Goal: Task Accomplishment & Management: Manage account settings

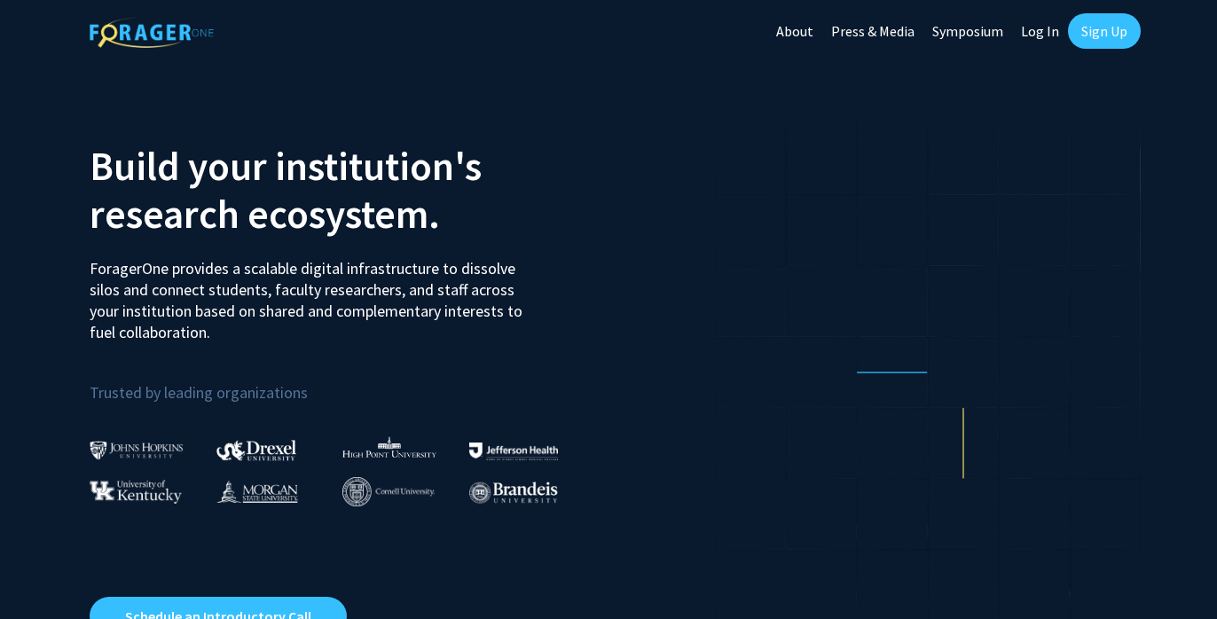
click at [1041, 29] on link "Log In" at bounding box center [1040, 31] width 56 height 62
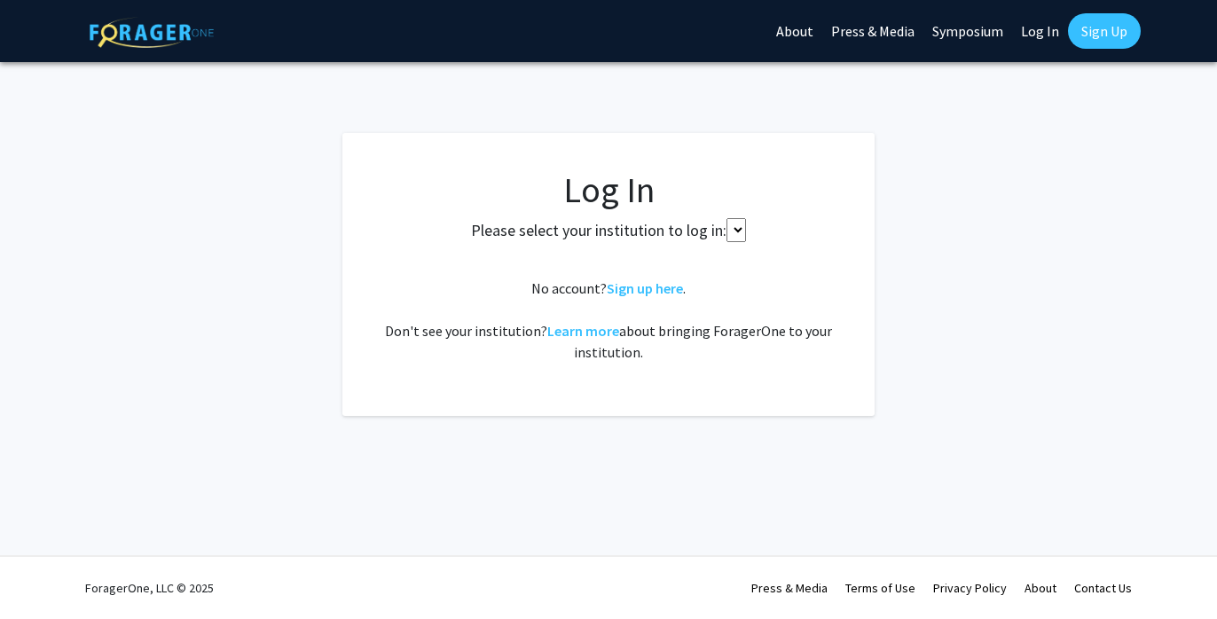
select select
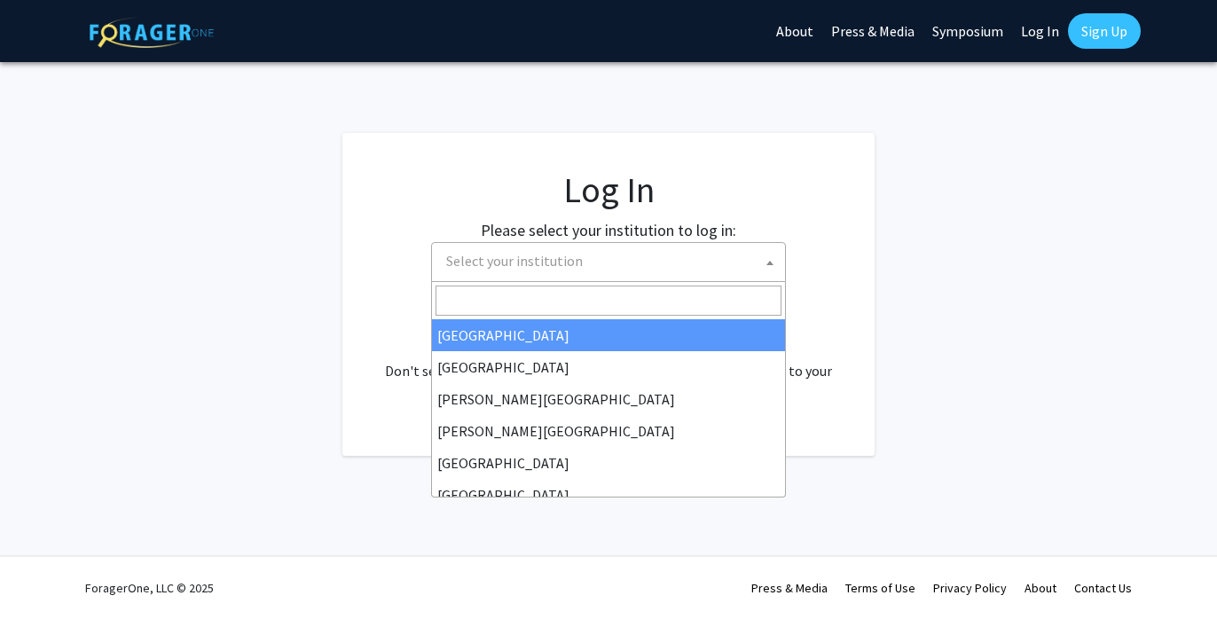
click at [567, 252] on span "Select your institution" at bounding box center [514, 261] width 137 height 18
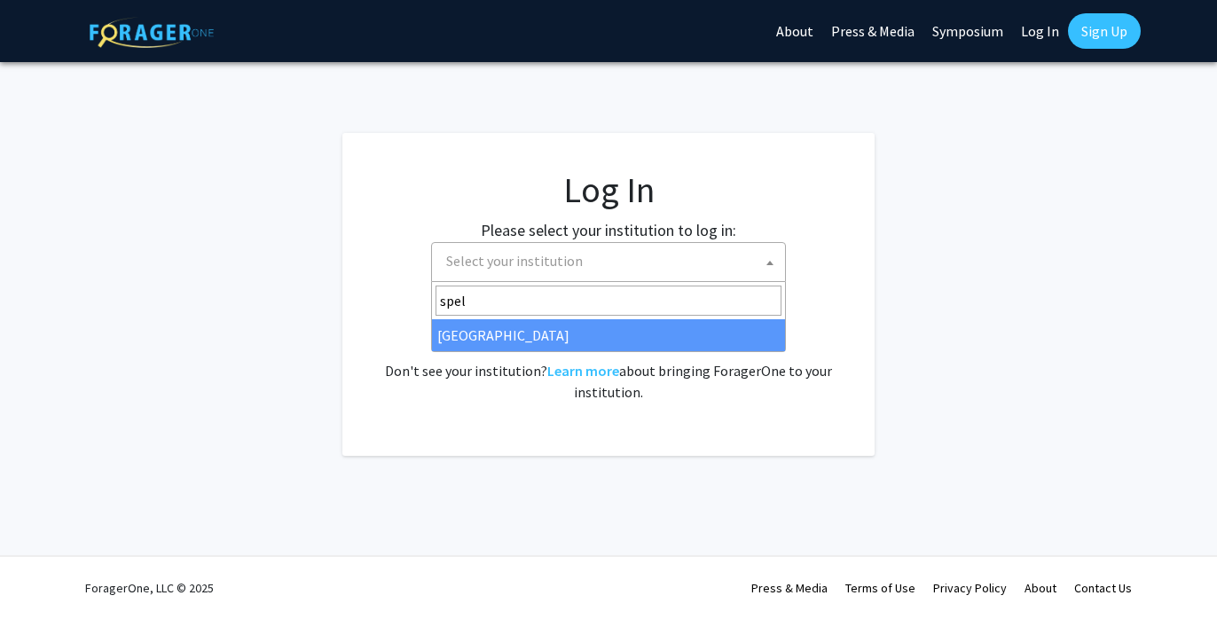
type input "spel"
select select "4"
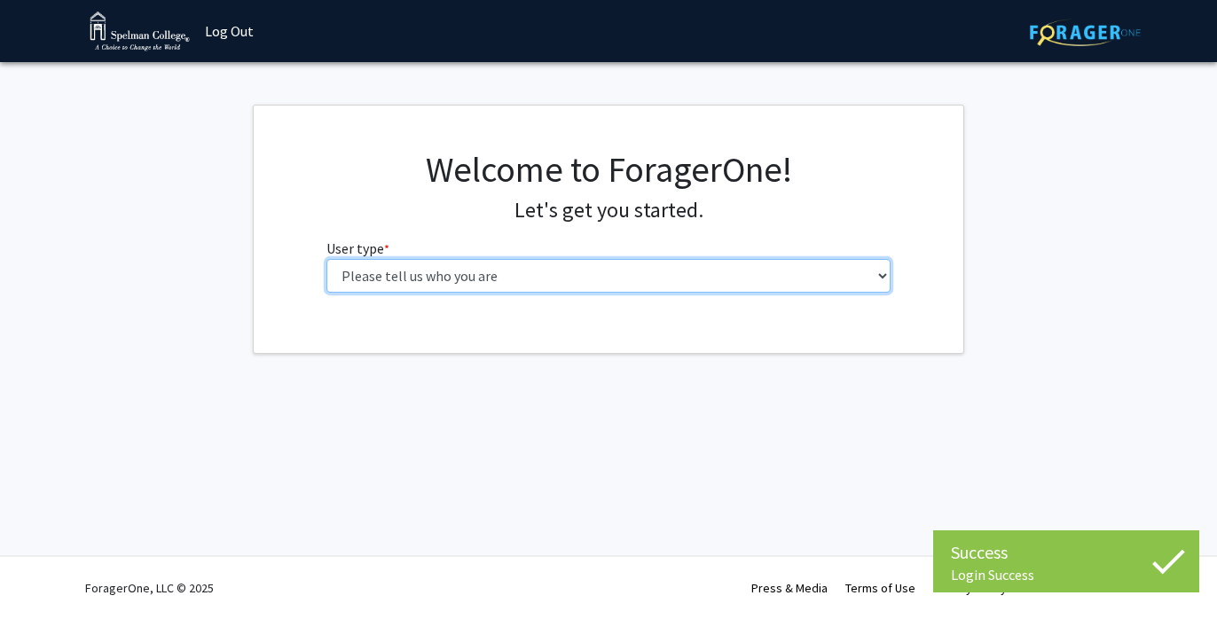
click at [713, 274] on select "Please tell us who you are Undergraduate Student Master's Student Doctoral Cand…" at bounding box center [608, 276] width 565 height 34
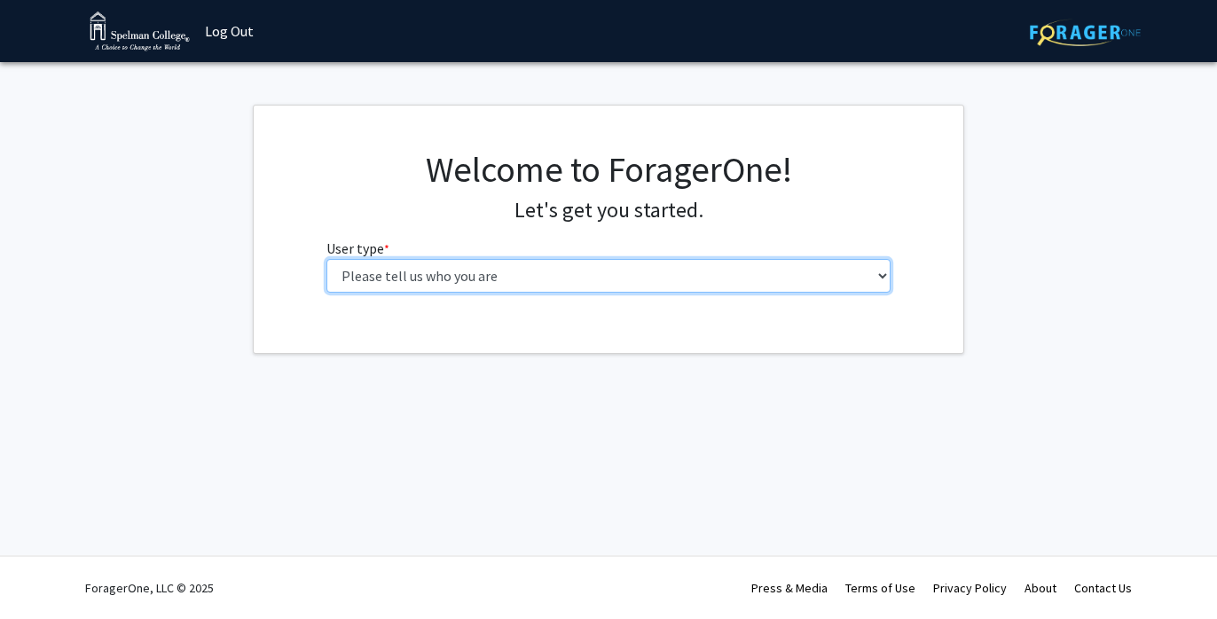
click at [871, 274] on select "Please tell us who you are Undergraduate Student Master's Student Doctoral Cand…" at bounding box center [608, 276] width 565 height 34
select select "1: undergrad"
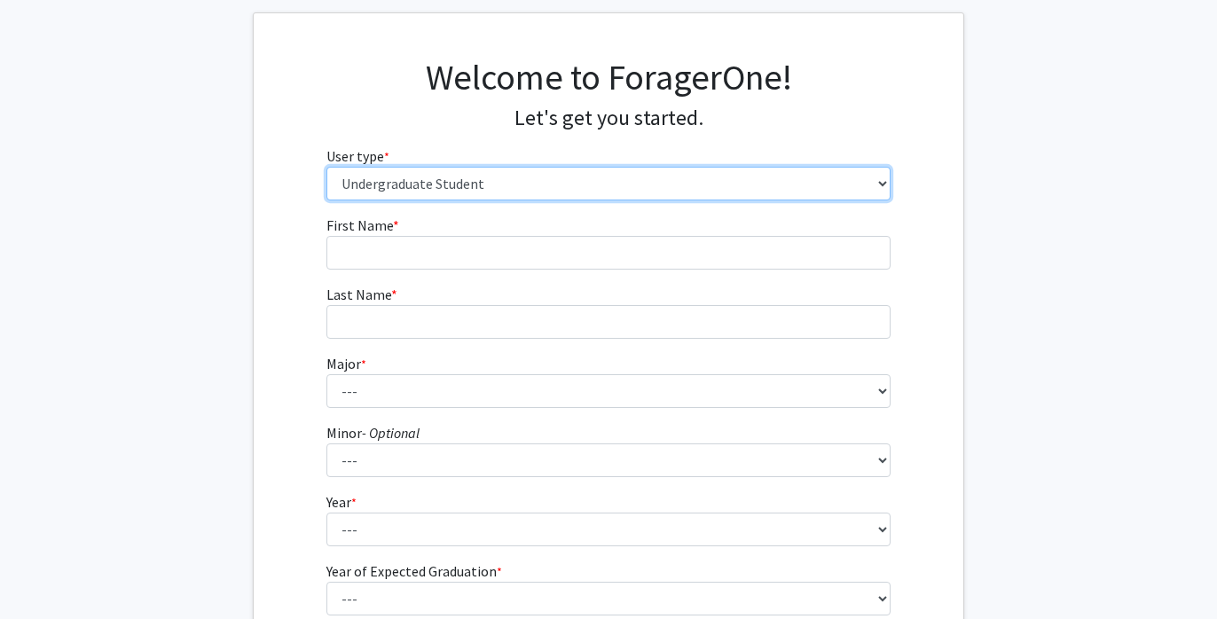
scroll to position [94, 0]
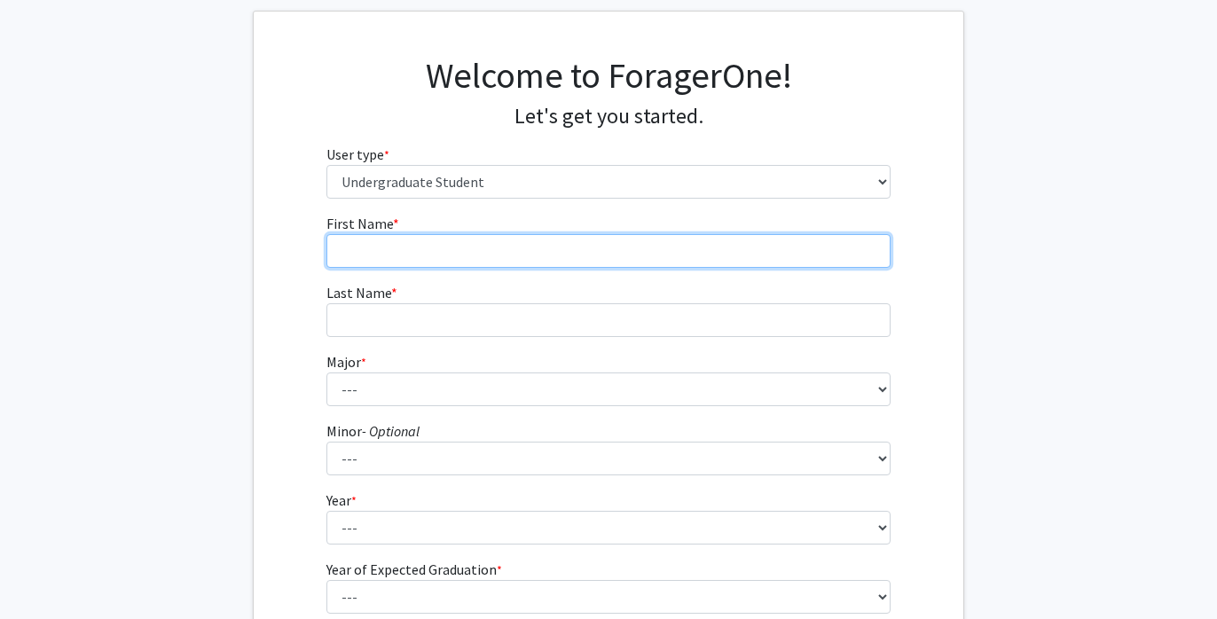
click at [775, 256] on input "First Name * required" at bounding box center [608, 251] width 565 height 34
type input "[PERSON_NAME]"
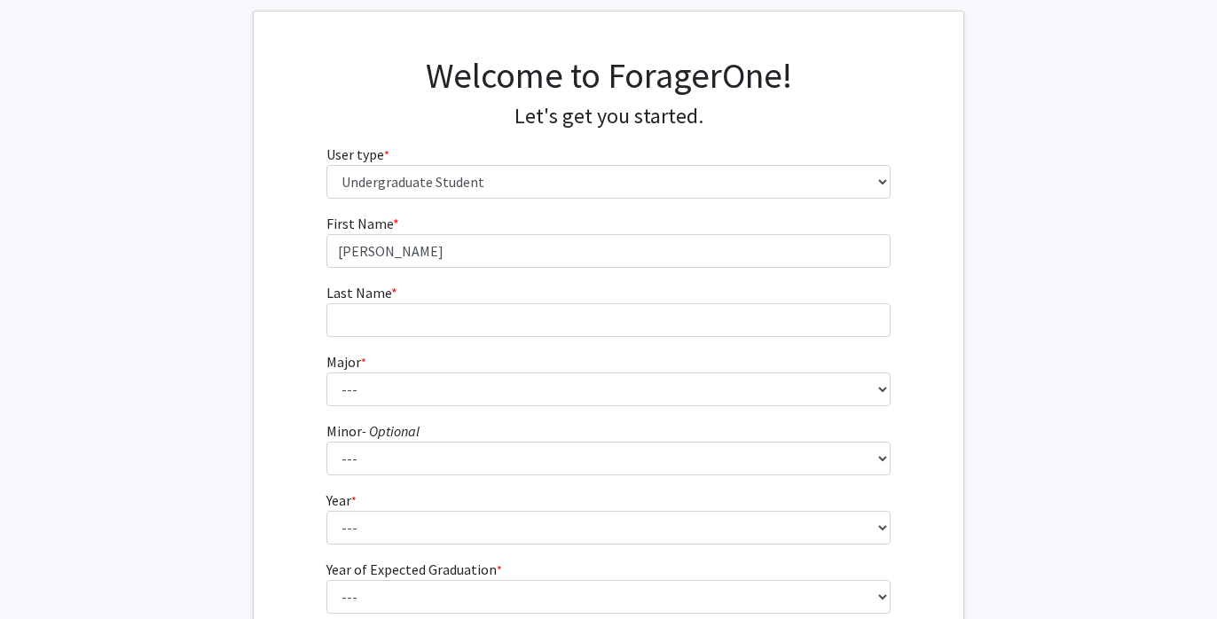
click at [753, 300] on fg-input "Last Name * required" at bounding box center [608, 309] width 565 height 55
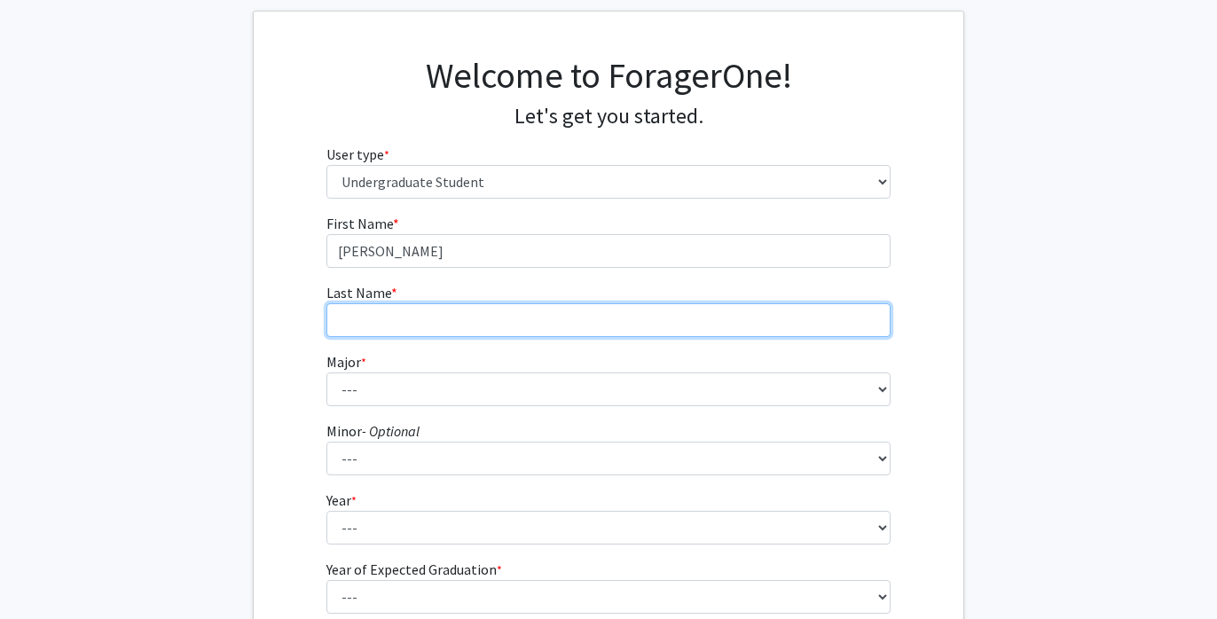
click at [755, 310] on input "Last Name * required" at bounding box center [608, 320] width 565 height 34
type input "[PERSON_NAME]"
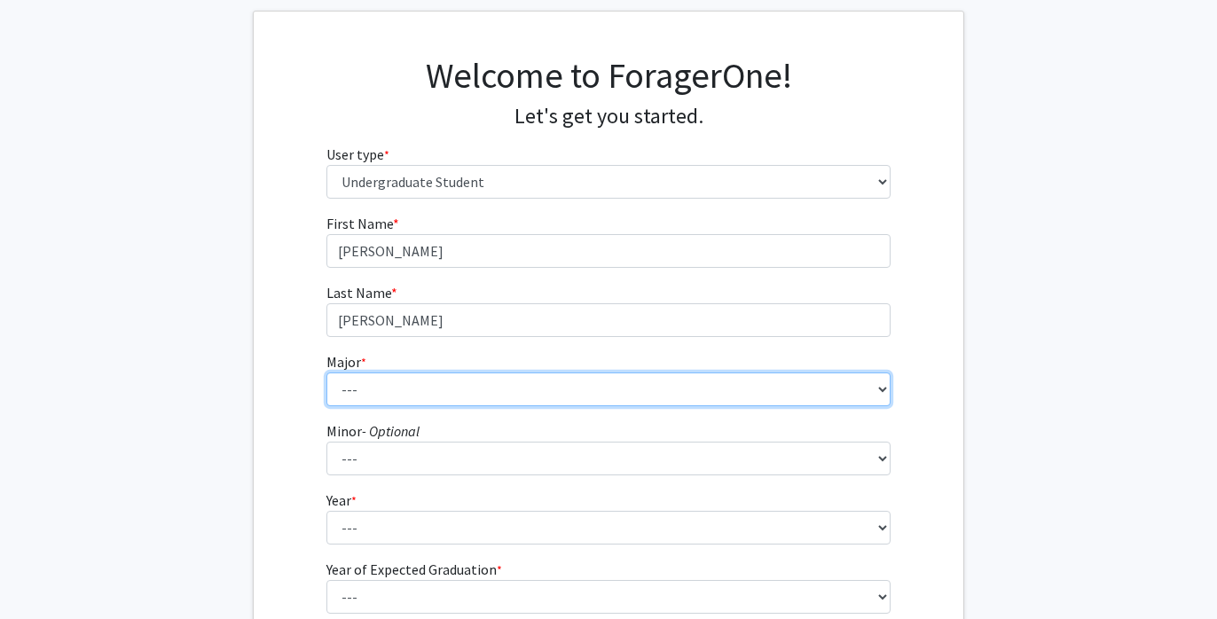
click at [685, 389] on select "--- Art Art History Biochemistry Biology Chemistry Comparative Women’s Studies …" at bounding box center [608, 390] width 565 height 34
select select "4: 250"
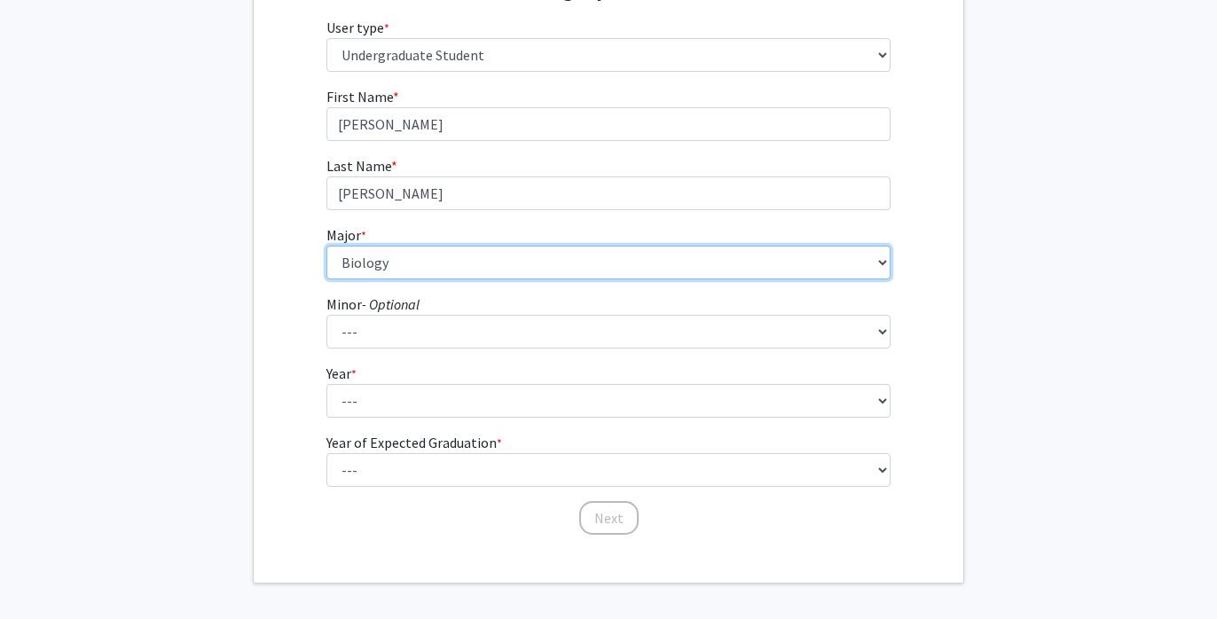
scroll to position [267, 0]
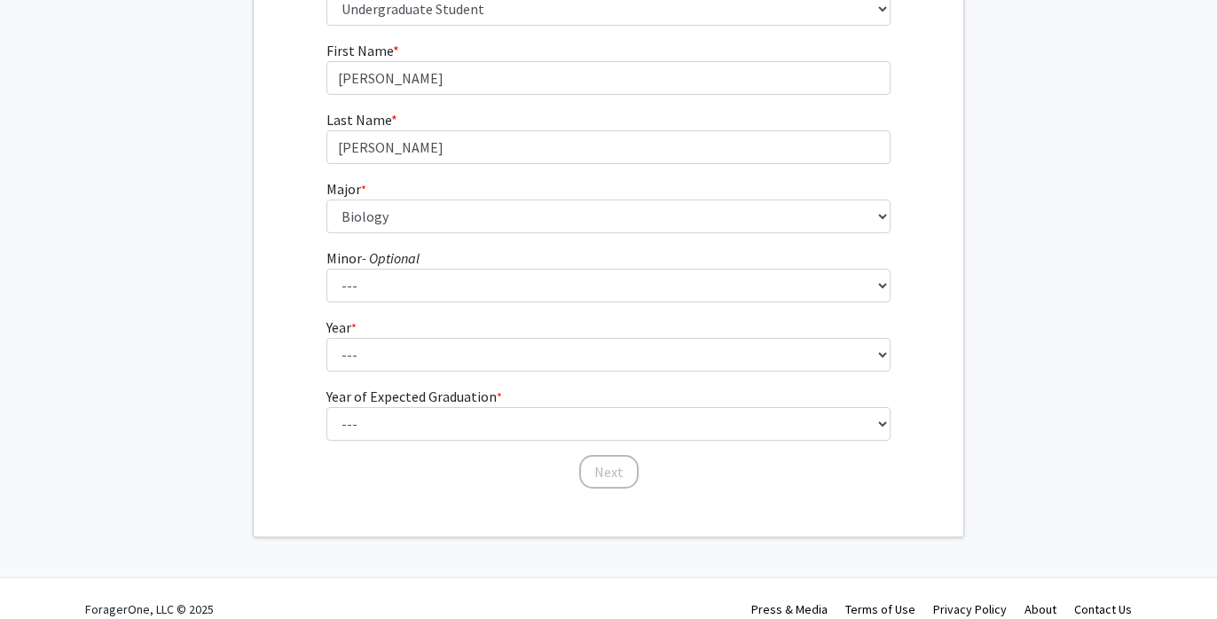
click at [568, 305] on form "First Name * required [PERSON_NAME] Last Name * required [PERSON_NAME] * requir…" at bounding box center [608, 256] width 565 height 433
click at [541, 372] on form "First Name * required [PERSON_NAME] Last Name * required [PERSON_NAME] * requir…" at bounding box center [608, 256] width 565 height 433
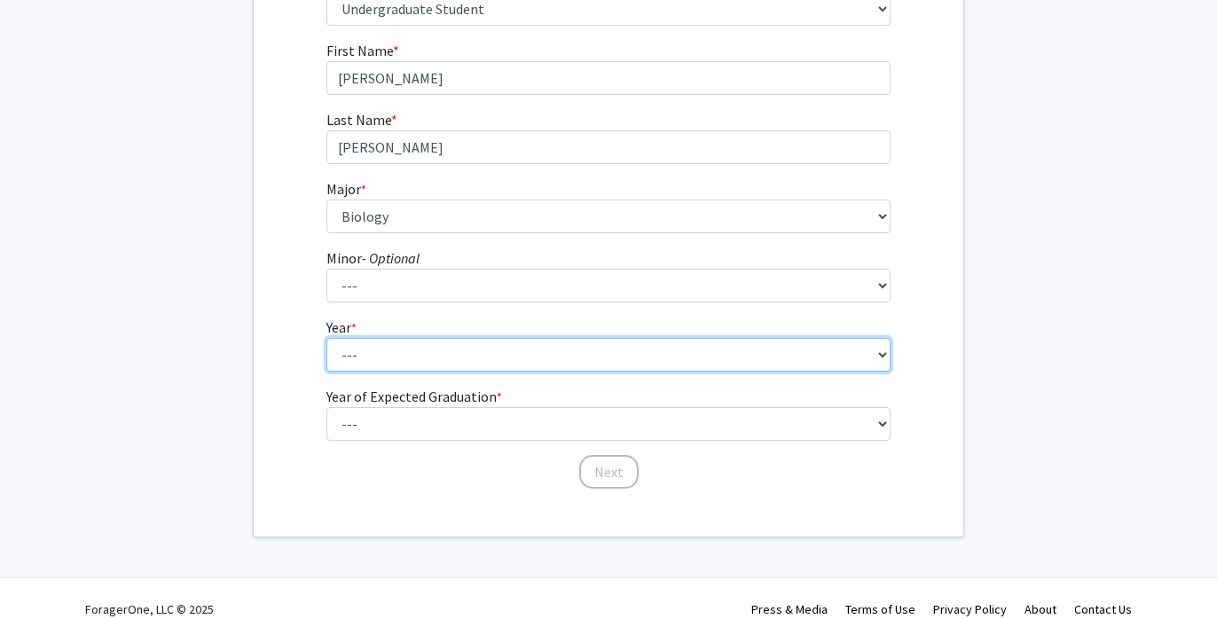
click at [542, 355] on select "--- First-year Sophomore Junior Senior Postbaccalaureate Certificate" at bounding box center [608, 355] width 565 height 34
select select "4: senior"
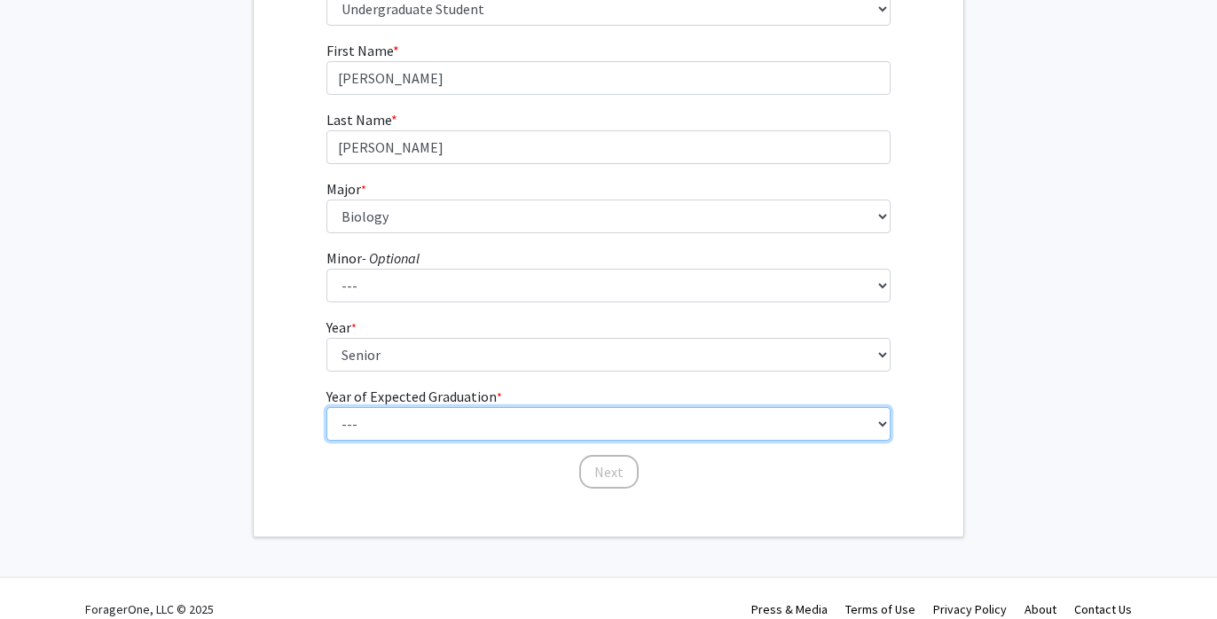
click at [507, 424] on select "--- 2025 2026 2027 2028 2029 2030 2031 2032 2033 2034" at bounding box center [608, 424] width 565 height 34
select select "2: 2026"
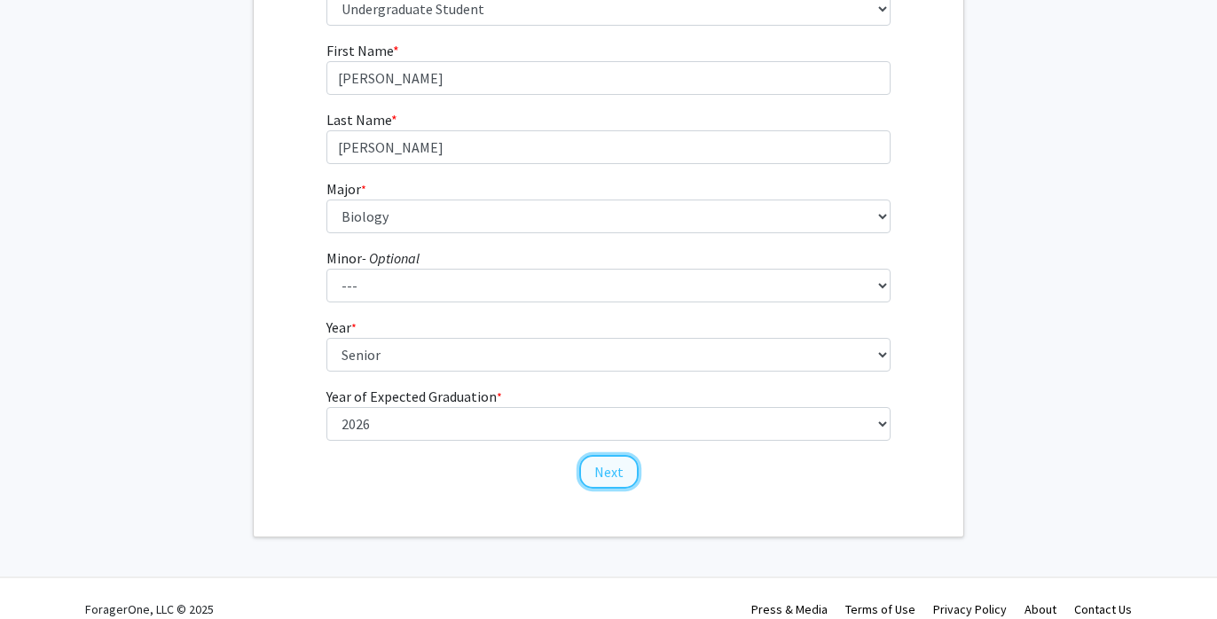
click at [609, 470] on button "Next" at bounding box center [608, 472] width 59 height 34
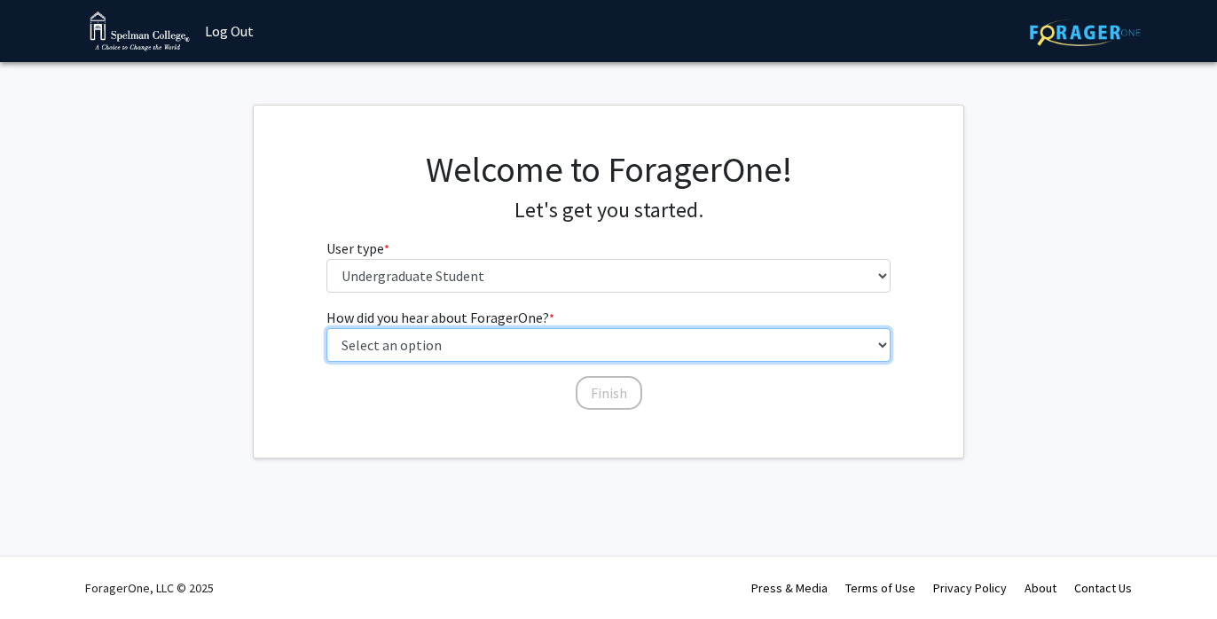
click at [538, 344] on select "Select an option Peer/student recommendation Faculty/staff recommendation Unive…" at bounding box center [608, 345] width 565 height 34
select select "2: faculty_recommendation"
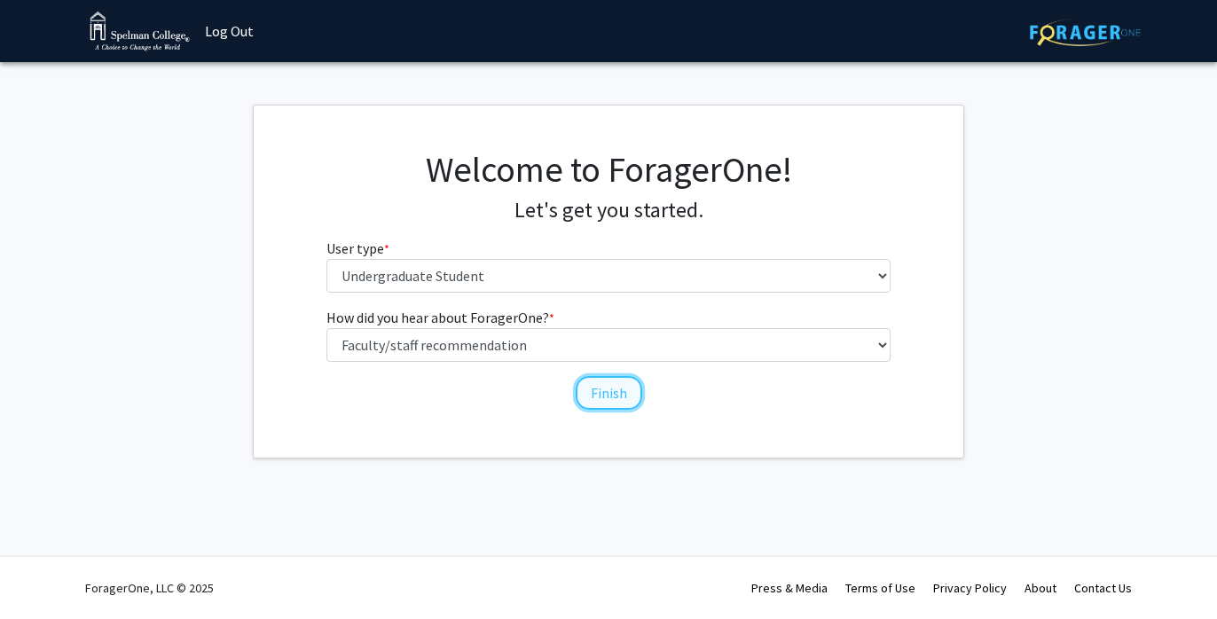
click at [598, 393] on button "Finish" at bounding box center [609, 393] width 67 height 34
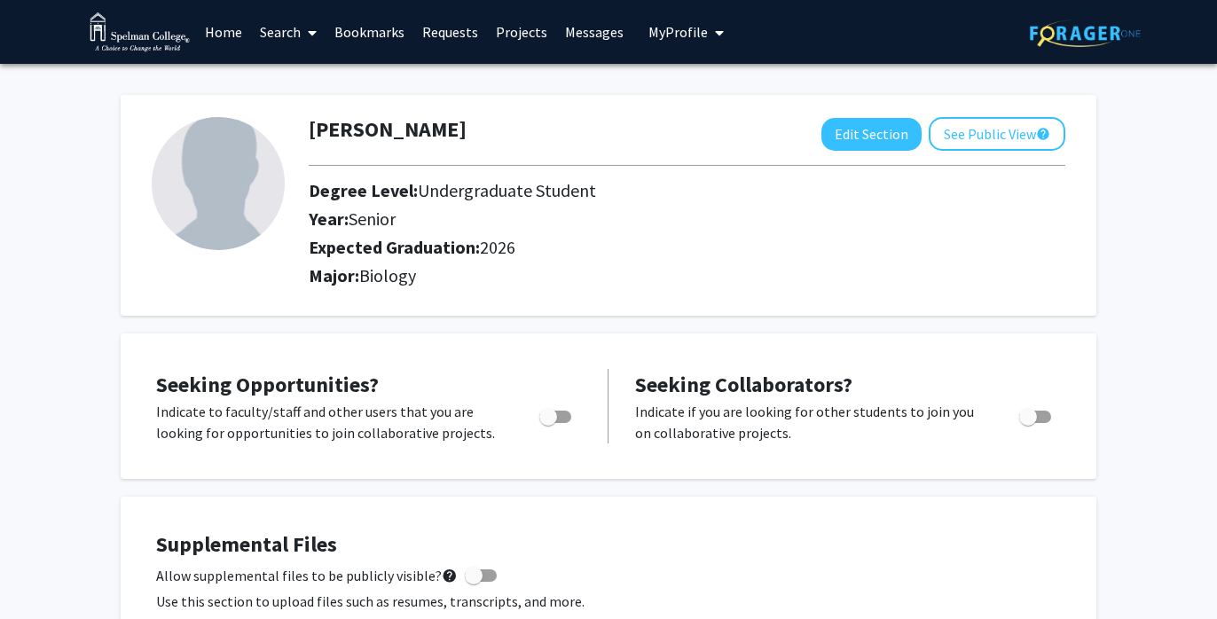
click at [302, 37] on span at bounding box center [309, 33] width 16 height 62
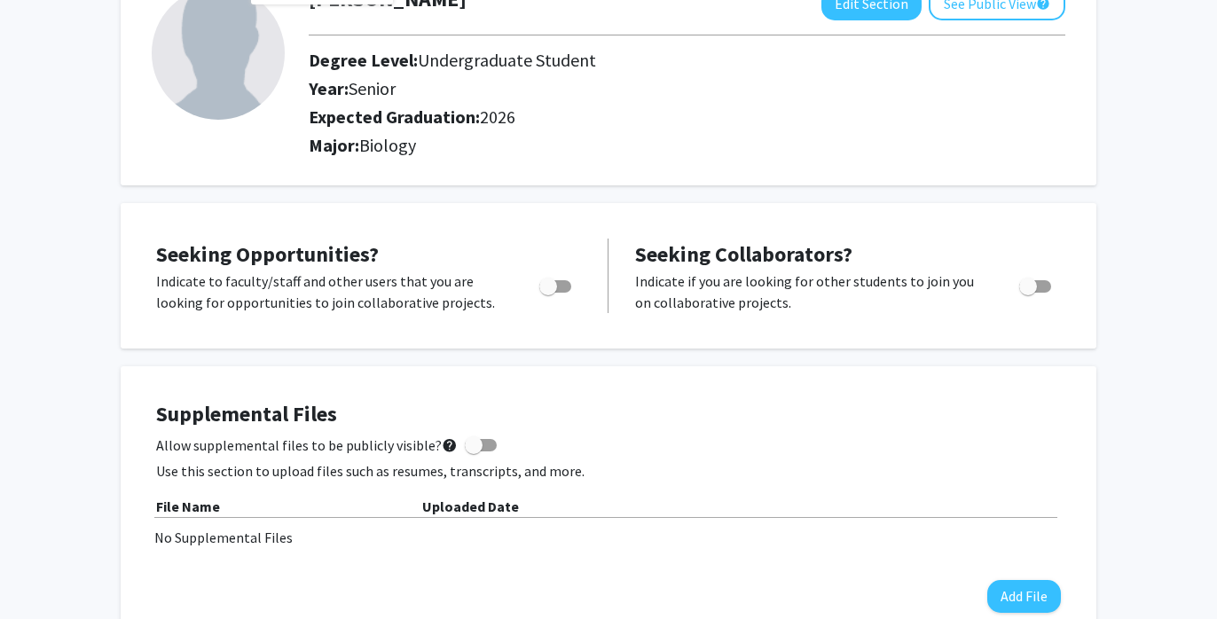
scroll to position [131, 0]
click at [562, 283] on span "Toggle" at bounding box center [555, 285] width 32 height 12
click at [548, 292] on input "Are you actively seeking opportunities?" at bounding box center [547, 292] width 1 height 1
checkbox input "true"
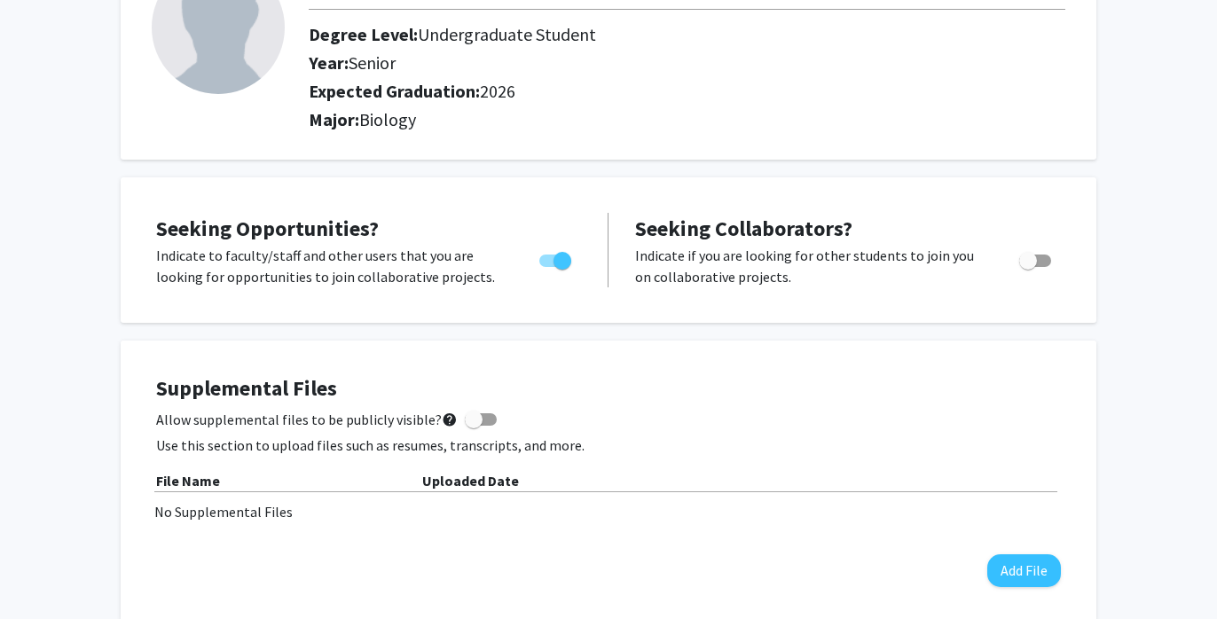
scroll to position [328, 0]
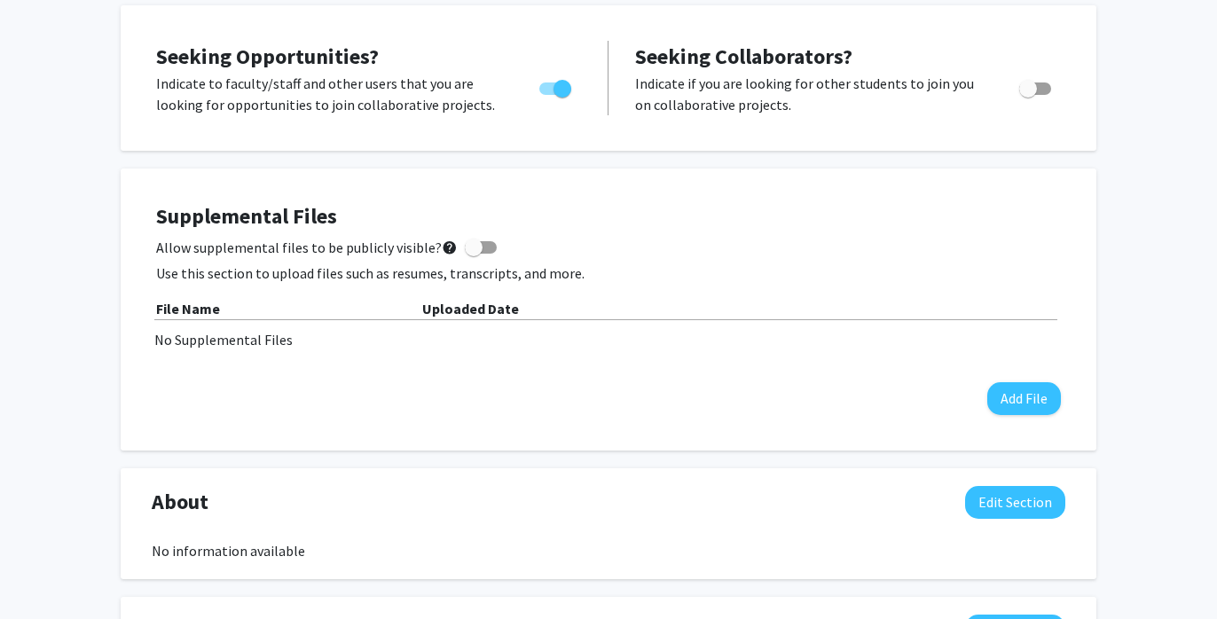
click at [483, 256] on label "Allow supplemental files to be publicly visible? help" at bounding box center [326, 247] width 341 height 21
click at [474, 255] on input "Allow supplemental files to be publicly visible? help" at bounding box center [473, 254] width 1 height 1
checkbox input "true"
click at [1013, 397] on button "Add File" at bounding box center [1024, 398] width 74 height 33
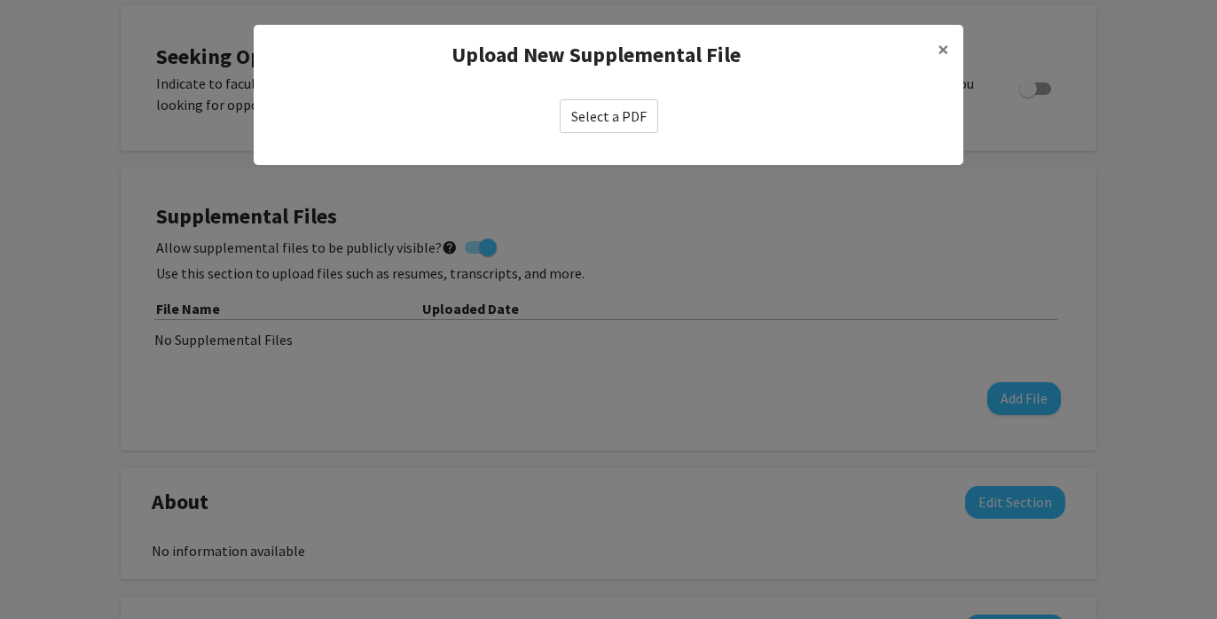
click at [606, 122] on label "Select a PDF" at bounding box center [609, 116] width 98 height 34
click at [0, 0] on input "Select a PDF" at bounding box center [0, 0] width 0 height 0
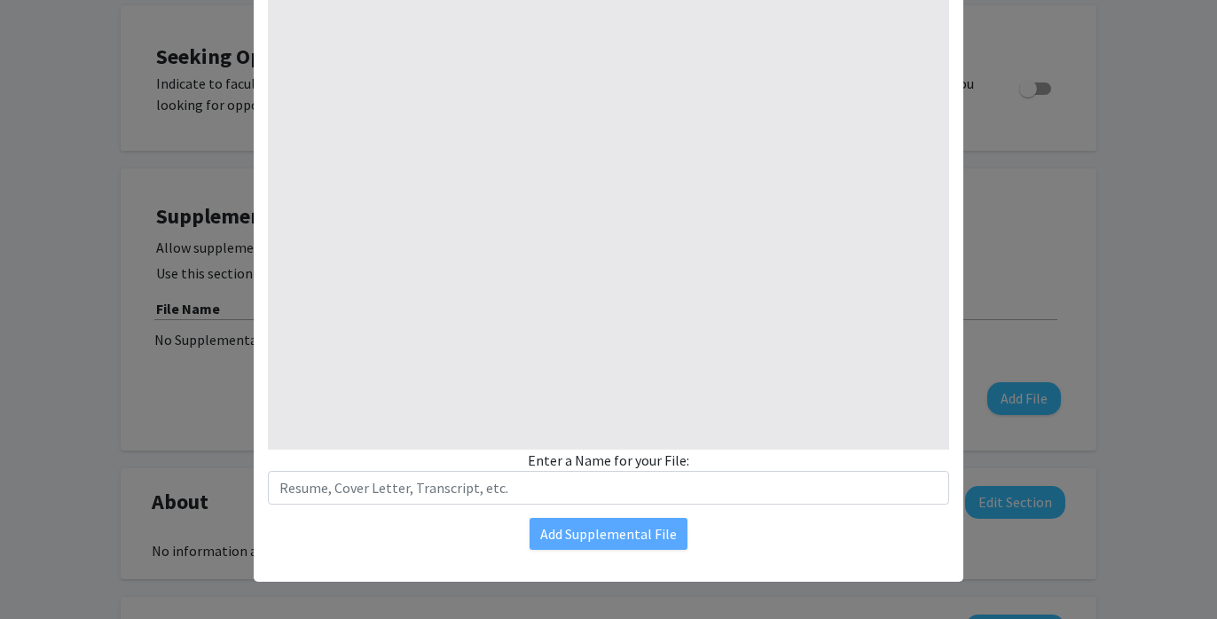
select select "custom"
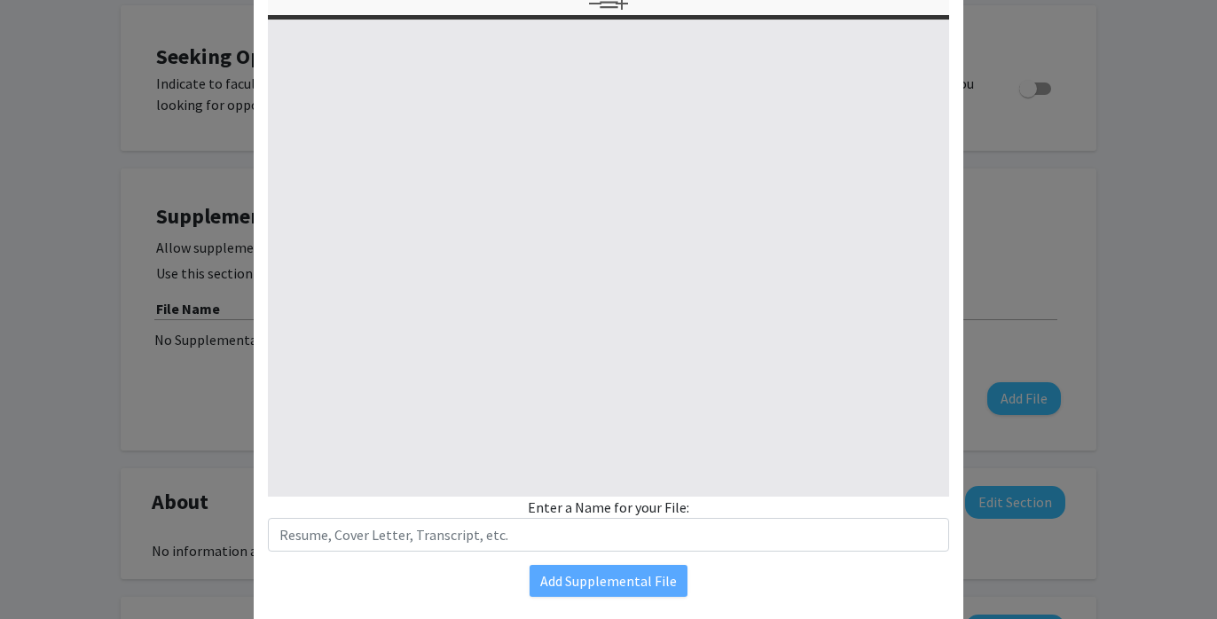
type input "0"
select select "custom"
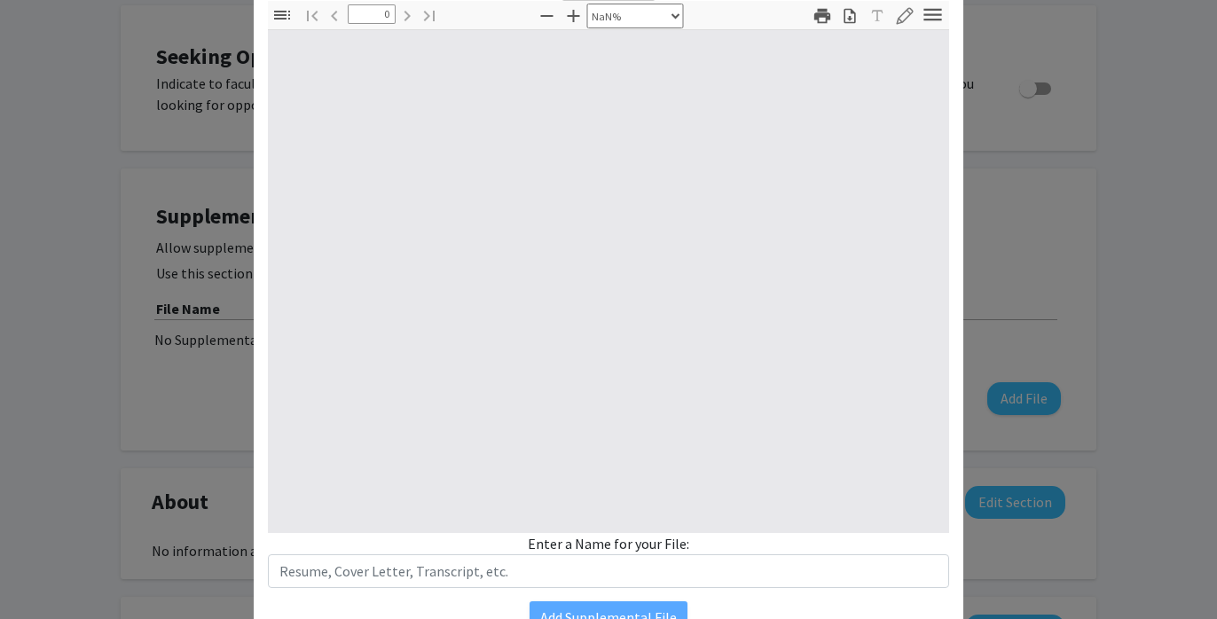
type input "1"
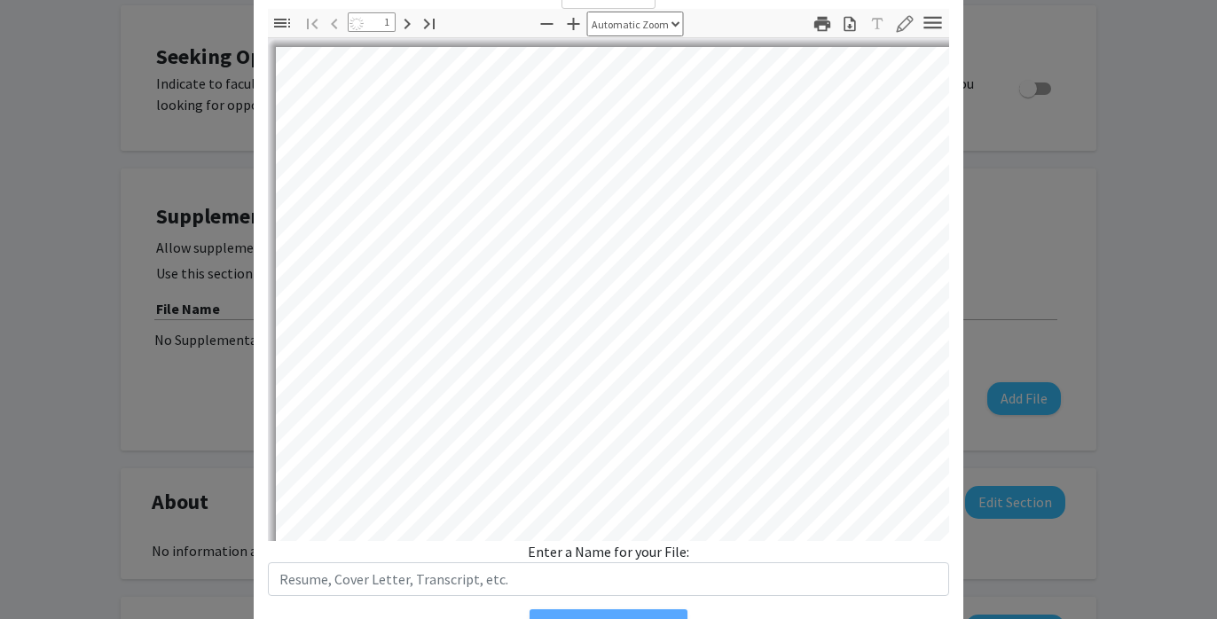
select select "auto"
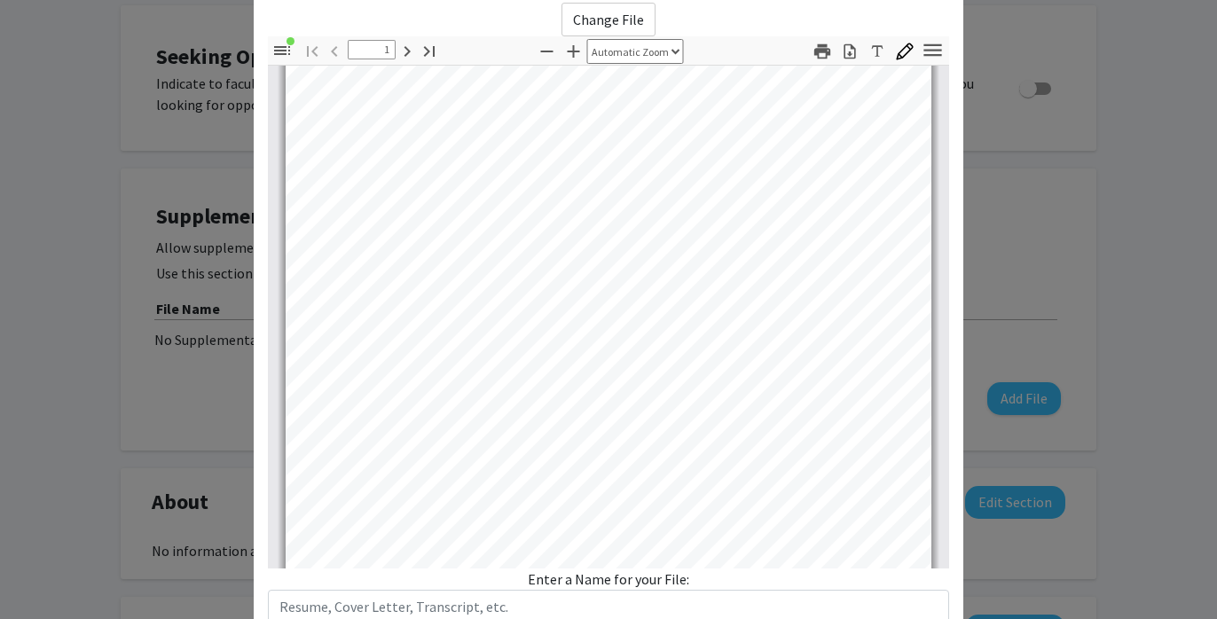
scroll to position [0, 0]
click at [609, 10] on label "Change File" at bounding box center [609, 20] width 94 height 34
click at [0, 0] on input "Change File" at bounding box center [0, 0] width 0 height 0
click at [1063, 330] on modal-container "Upload New Supplemental File × Change File Thumbnails Document Outline Attachme…" at bounding box center [608, 309] width 1217 height 619
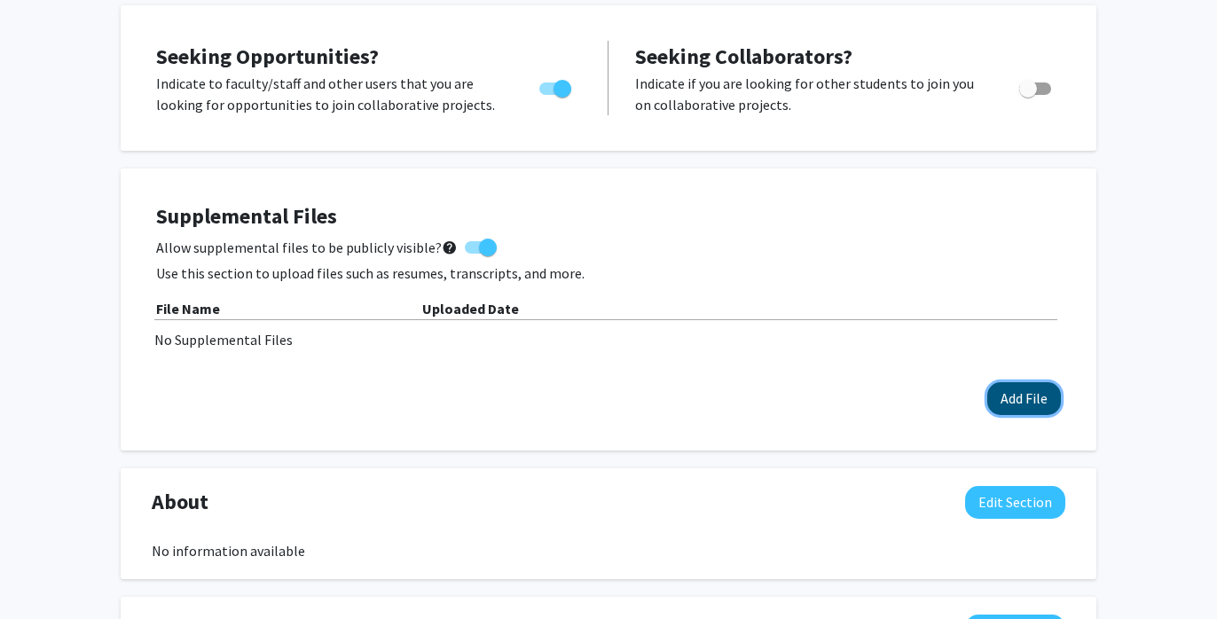
click at [1012, 407] on button "Add File" at bounding box center [1024, 398] width 74 height 33
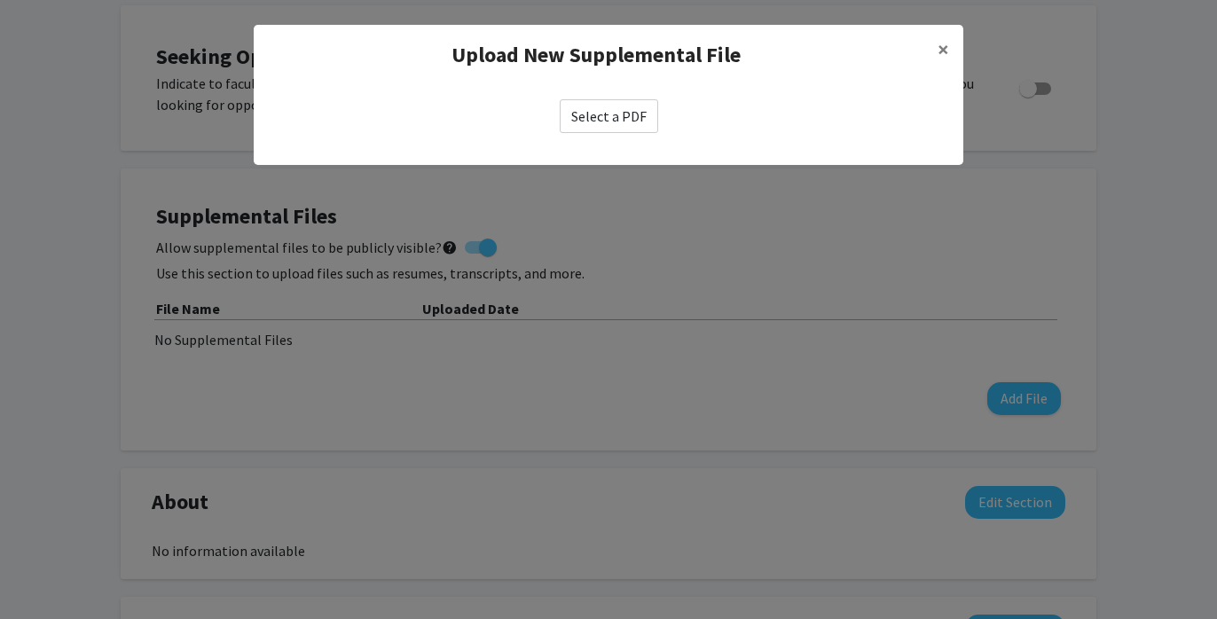
click at [654, 100] on label "Select a PDF" at bounding box center [609, 116] width 98 height 34
click at [0, 0] on input "Select a PDF" at bounding box center [0, 0] width 0 height 0
click at [631, 119] on label "Select a PDF" at bounding box center [609, 116] width 98 height 34
click at [0, 0] on input "Select a PDF" at bounding box center [0, 0] width 0 height 0
select select "custom"
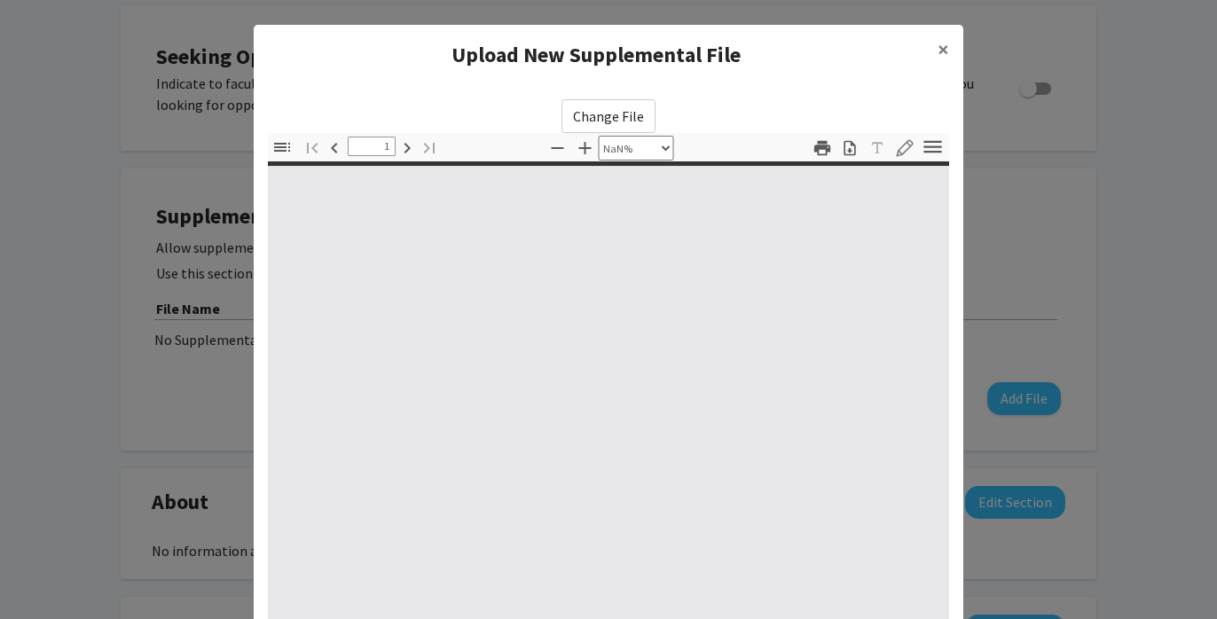
type input "0"
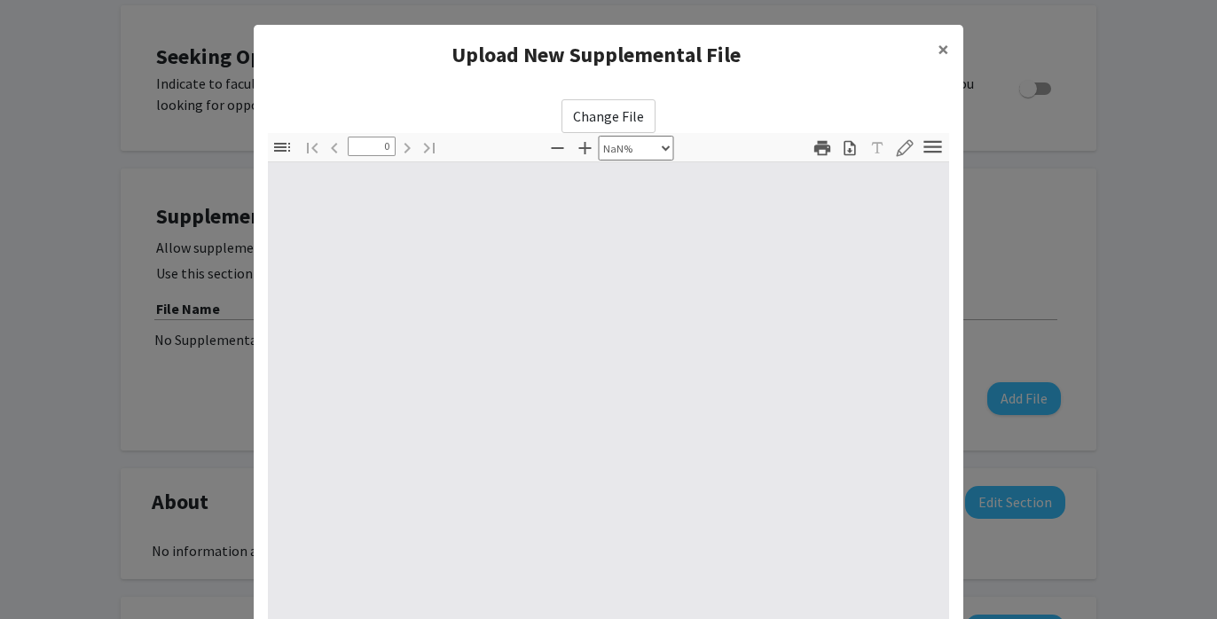
select select "auto"
type input "1"
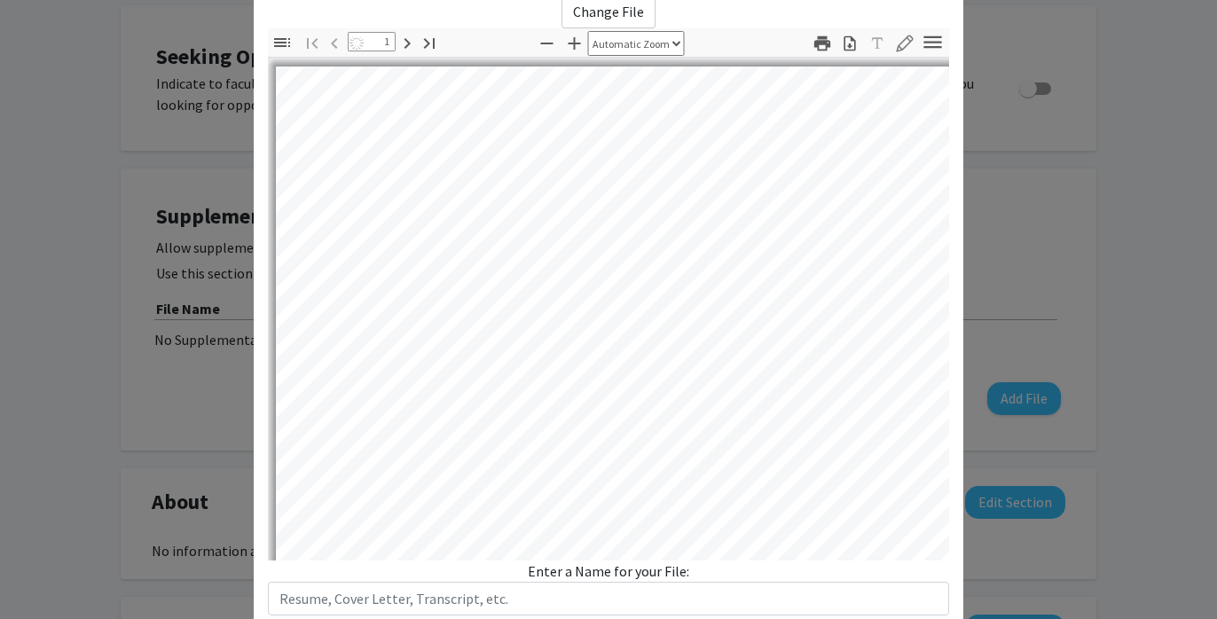
scroll to position [221, 0]
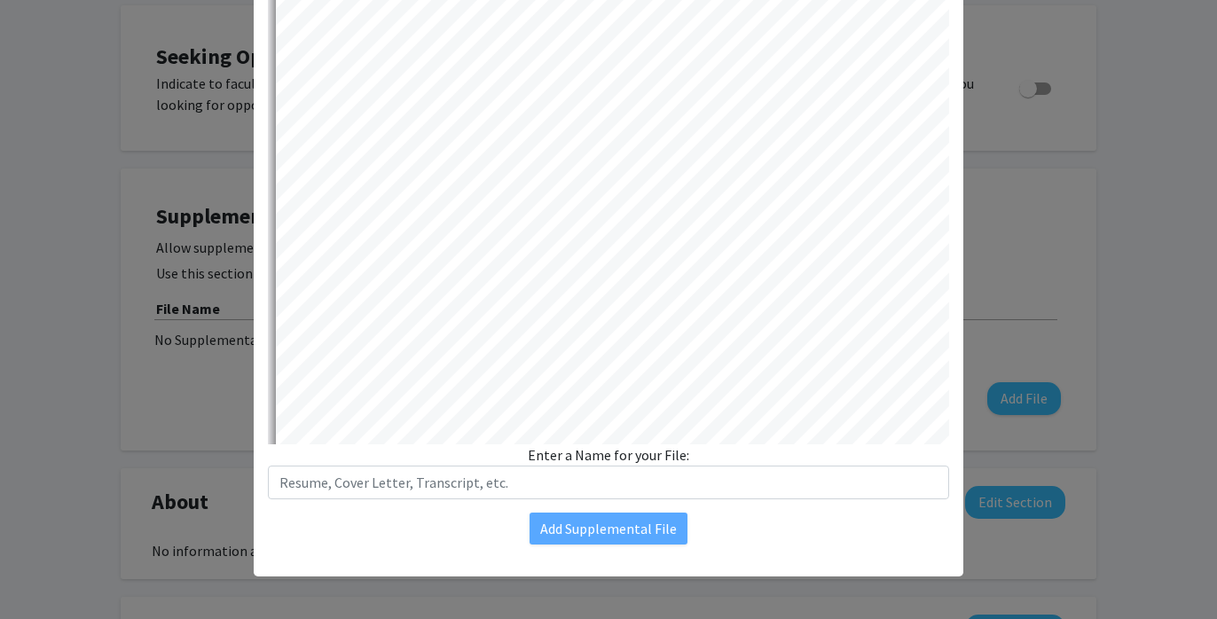
select select "auto"
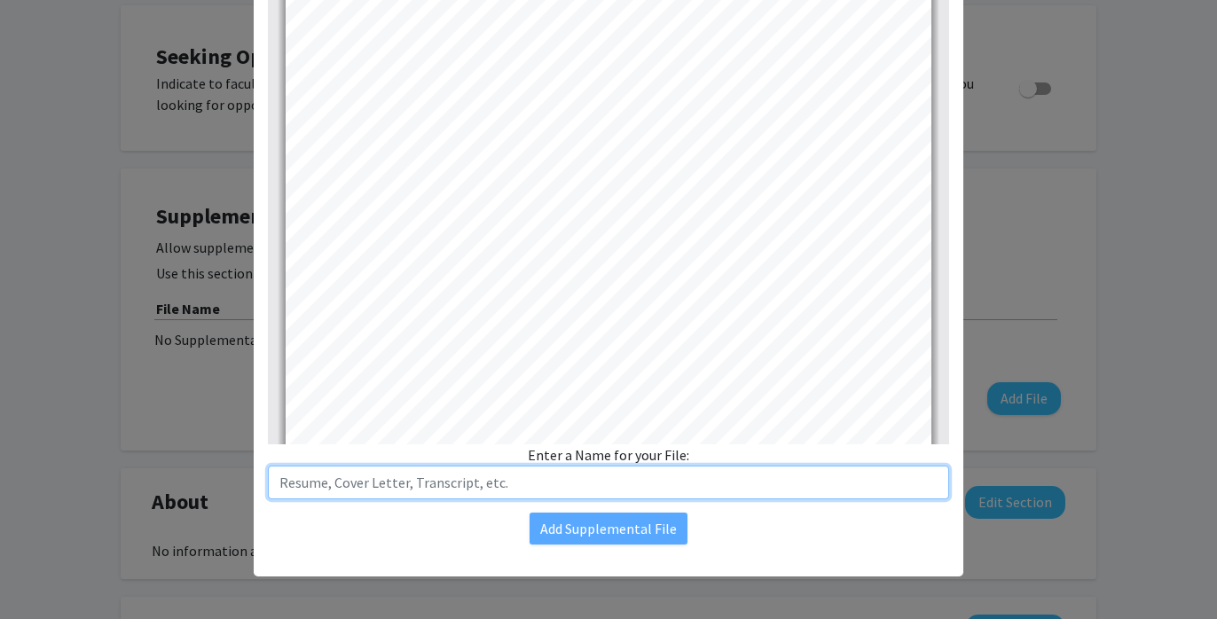
click at [805, 478] on input "text" at bounding box center [608, 483] width 681 height 34
type input "Transcript"
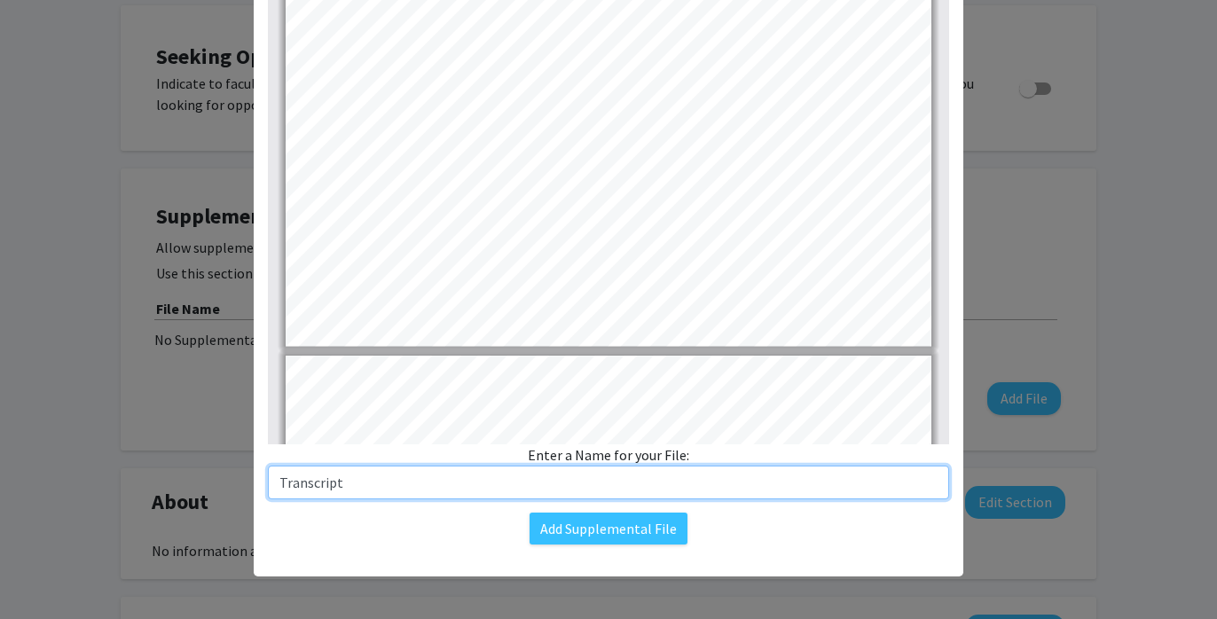
type input "2"
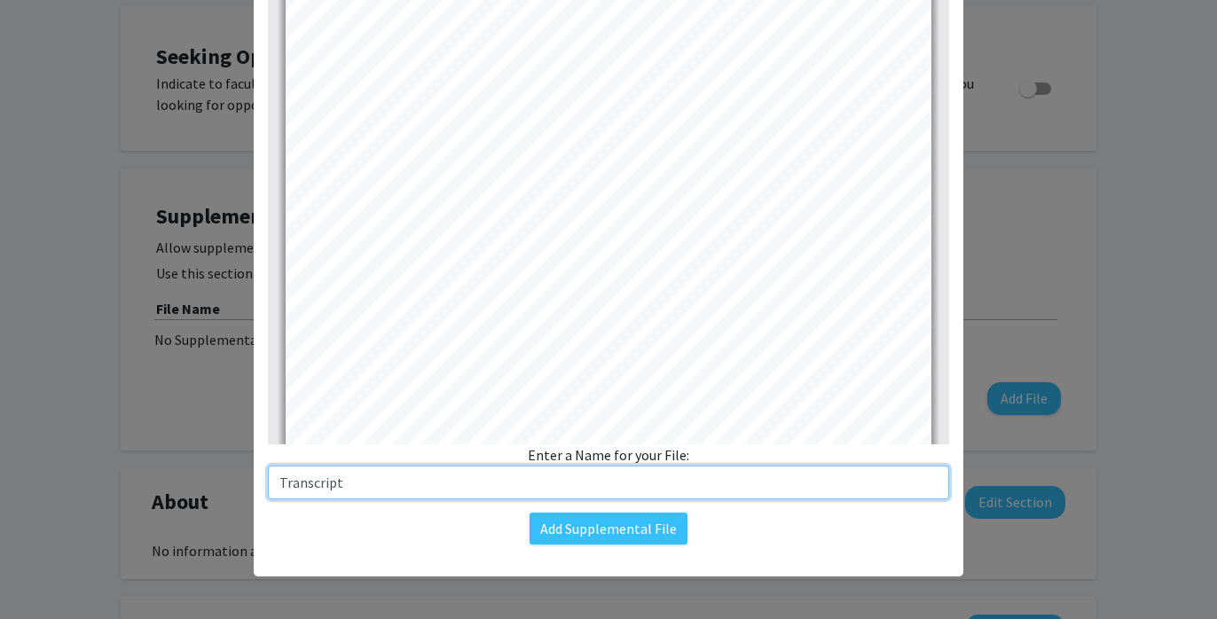
scroll to position [1195, 0]
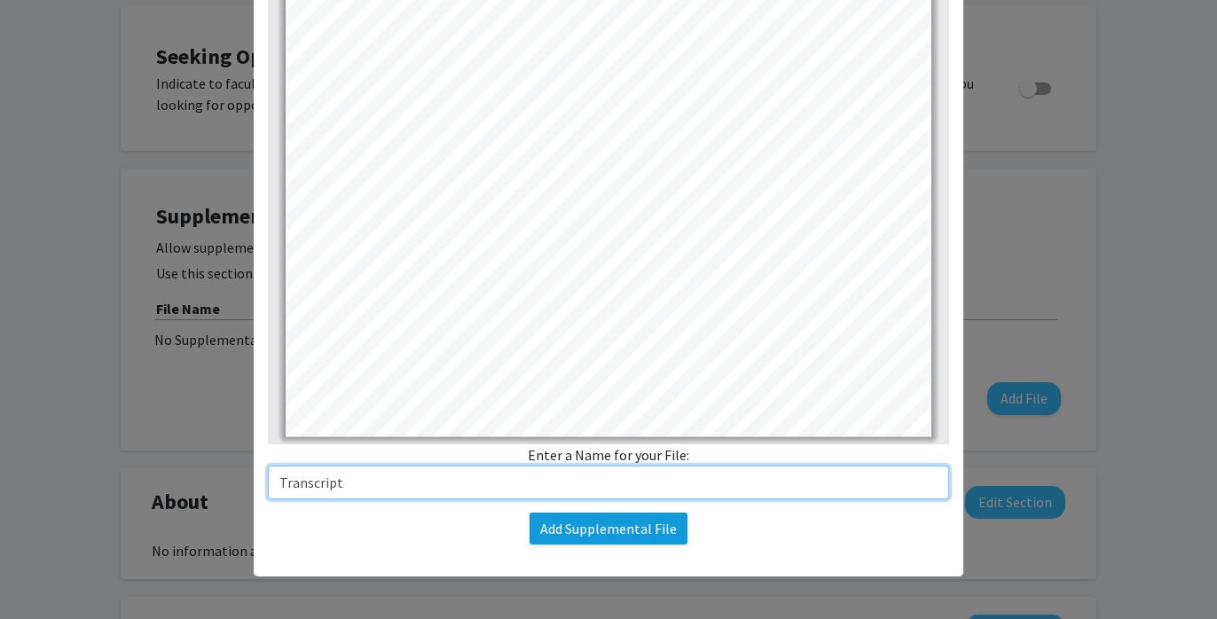
type input "Transcript"
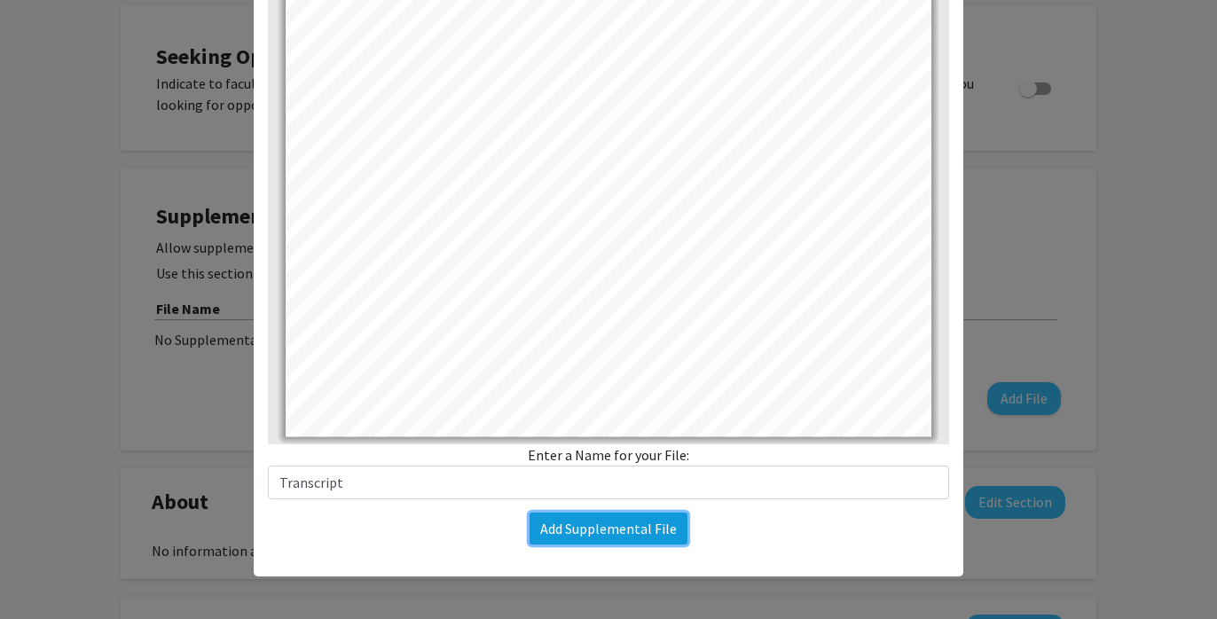
click at [651, 520] on button "Add Supplemental File" at bounding box center [609, 529] width 158 height 32
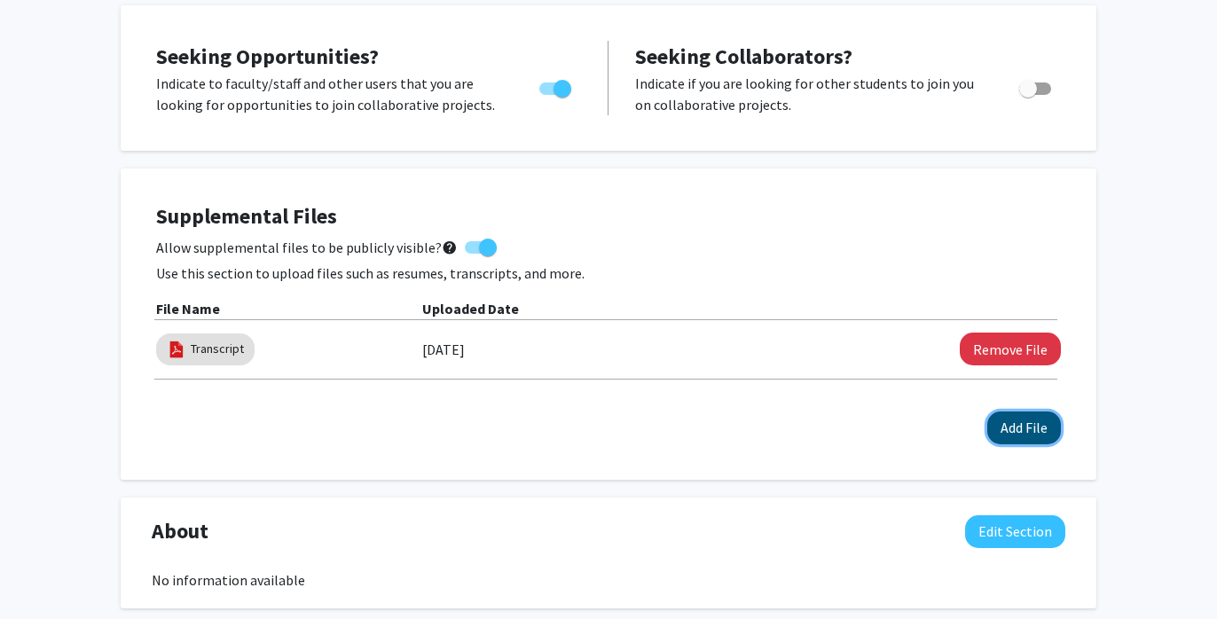
click at [1034, 436] on button "Add File" at bounding box center [1024, 428] width 74 height 33
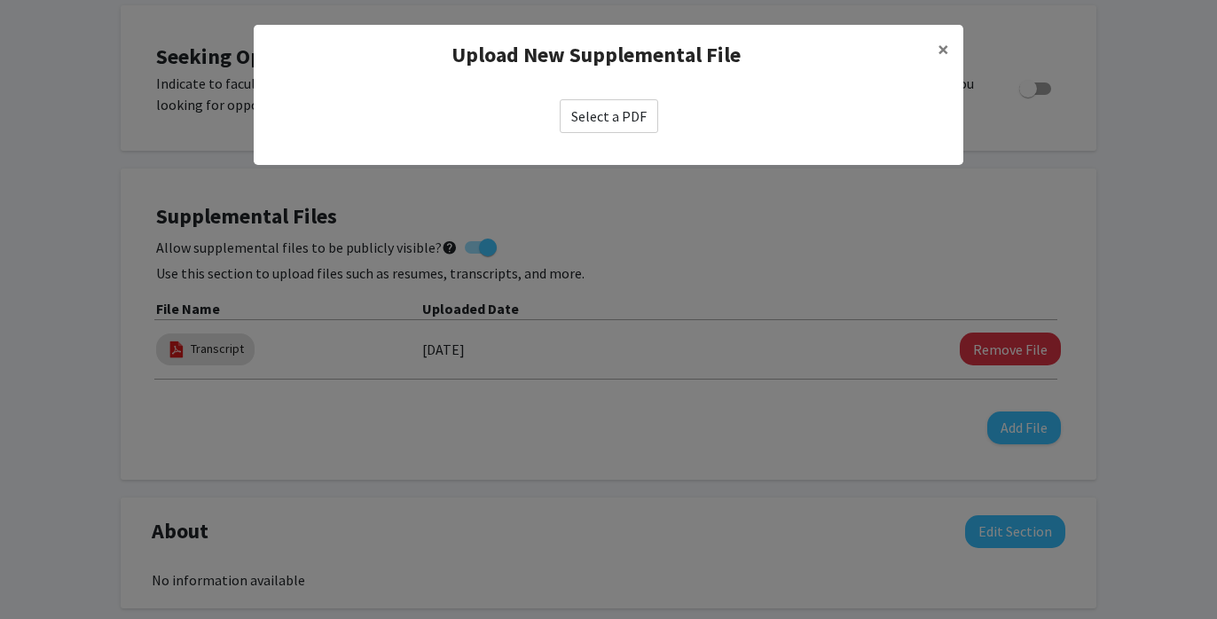
click at [575, 122] on label "Select a PDF" at bounding box center [609, 116] width 98 height 34
click at [0, 0] on input "Select a PDF" at bounding box center [0, 0] width 0 height 0
select select "custom"
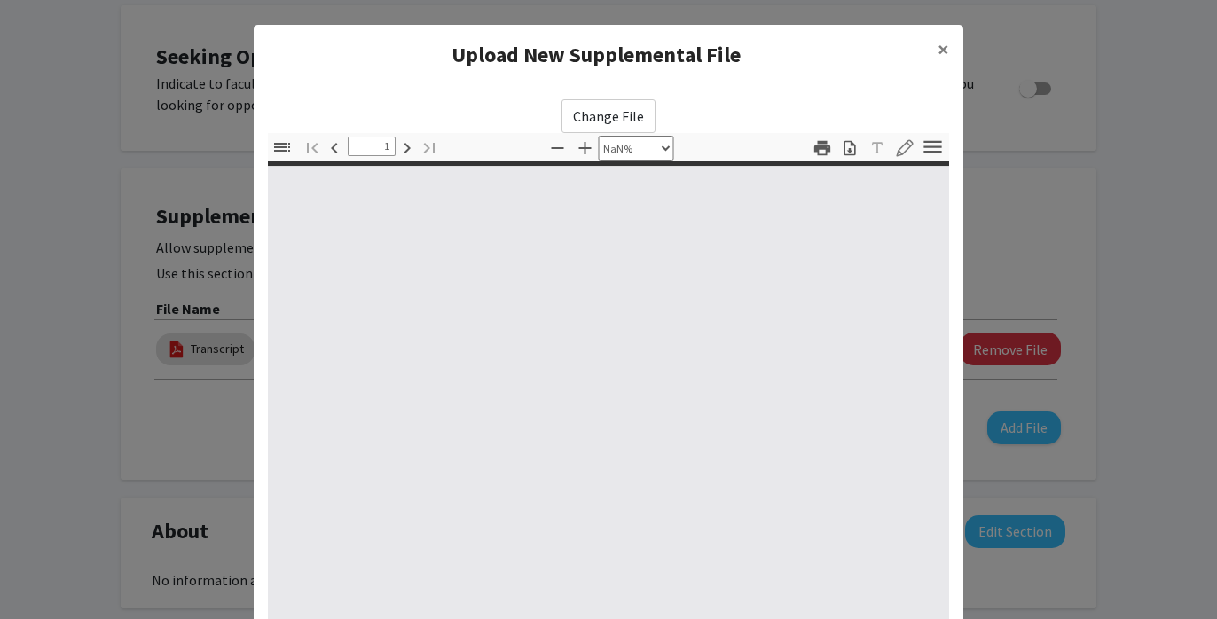
type input "0"
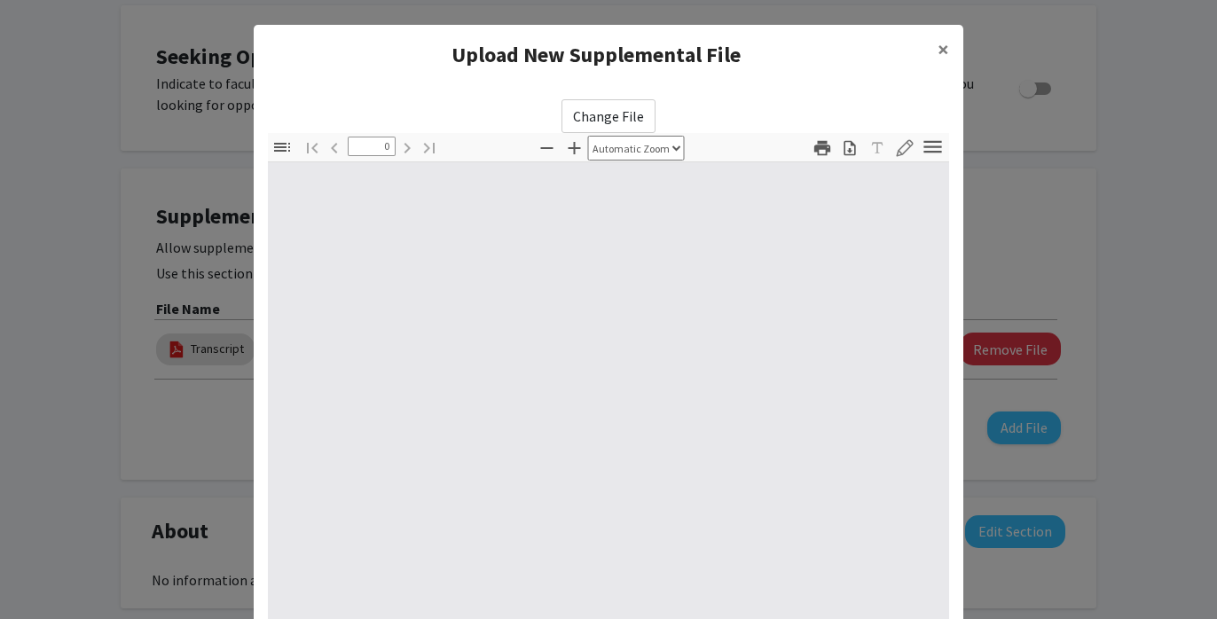
select select "custom"
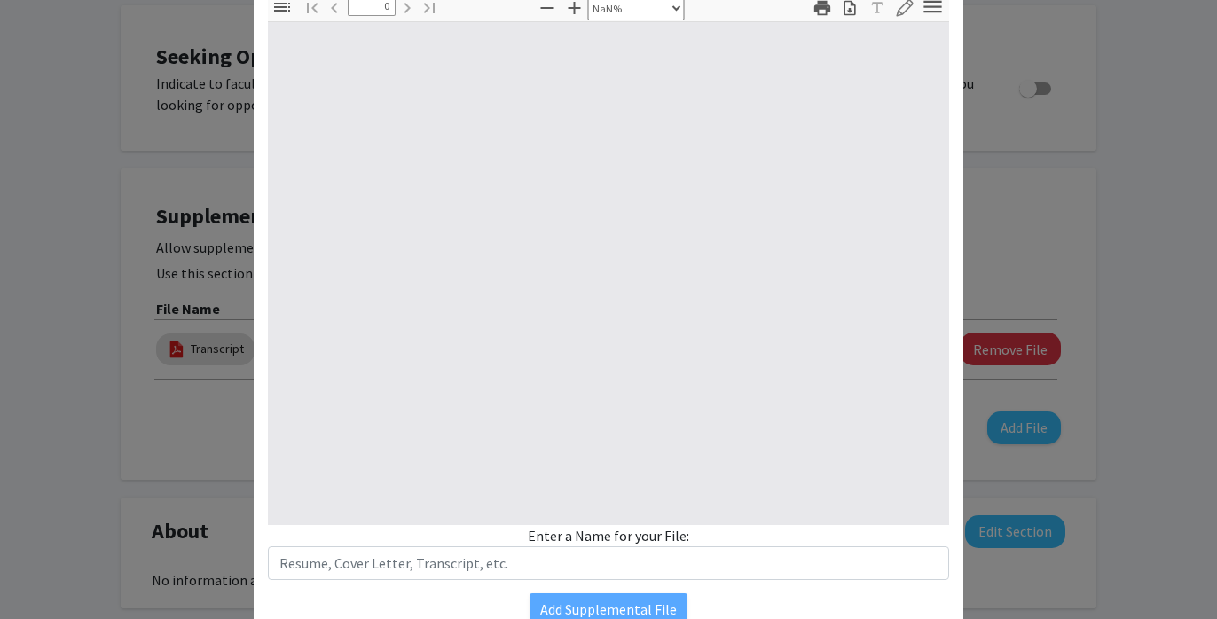
type input "1"
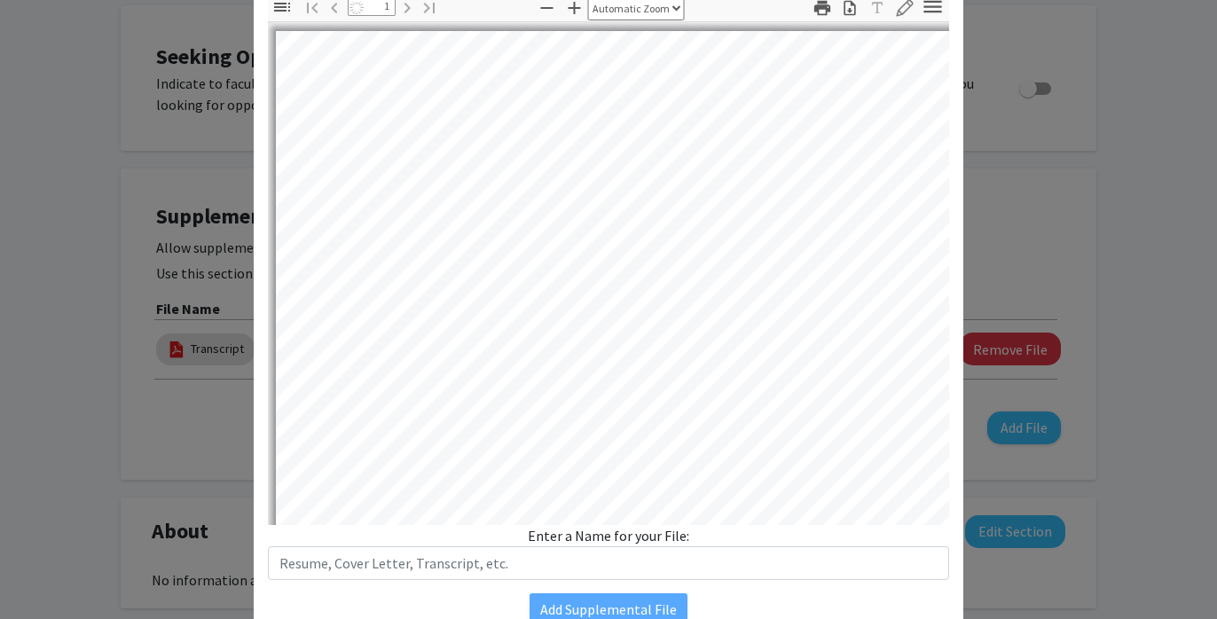
select select "auto"
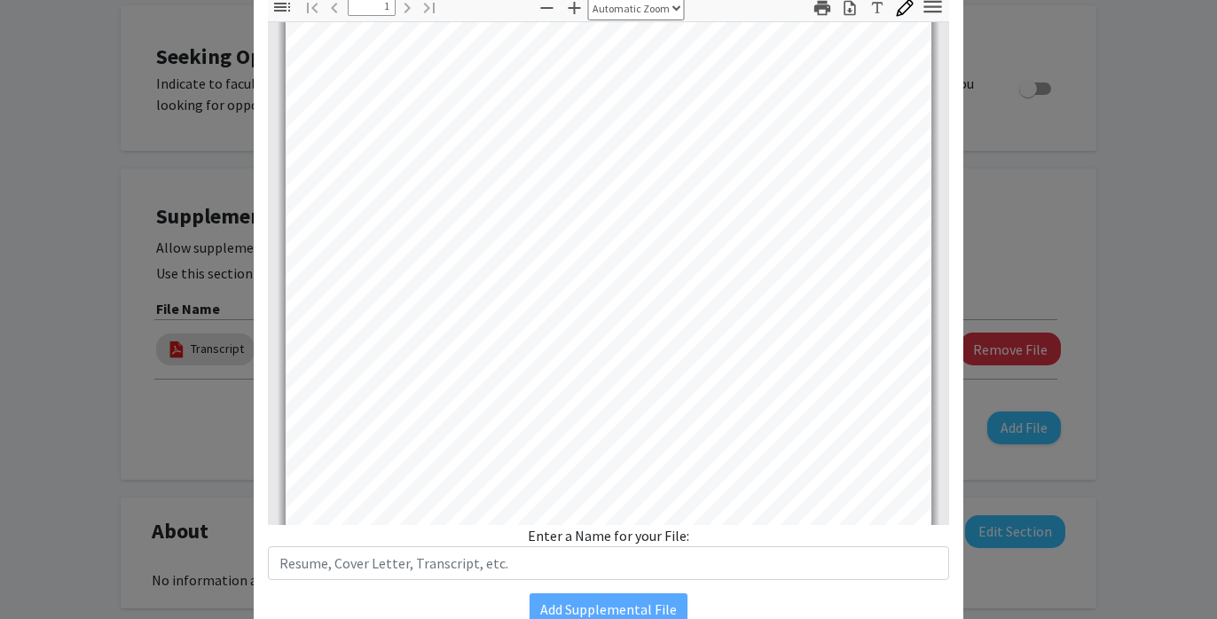
scroll to position [63, 0]
click at [248, 225] on modal-container "Upload New Supplemental File × Change File Thumbnails Document Outline Attachme…" at bounding box center [608, 309] width 1217 height 619
